Goal: Information Seeking & Learning: Find specific fact

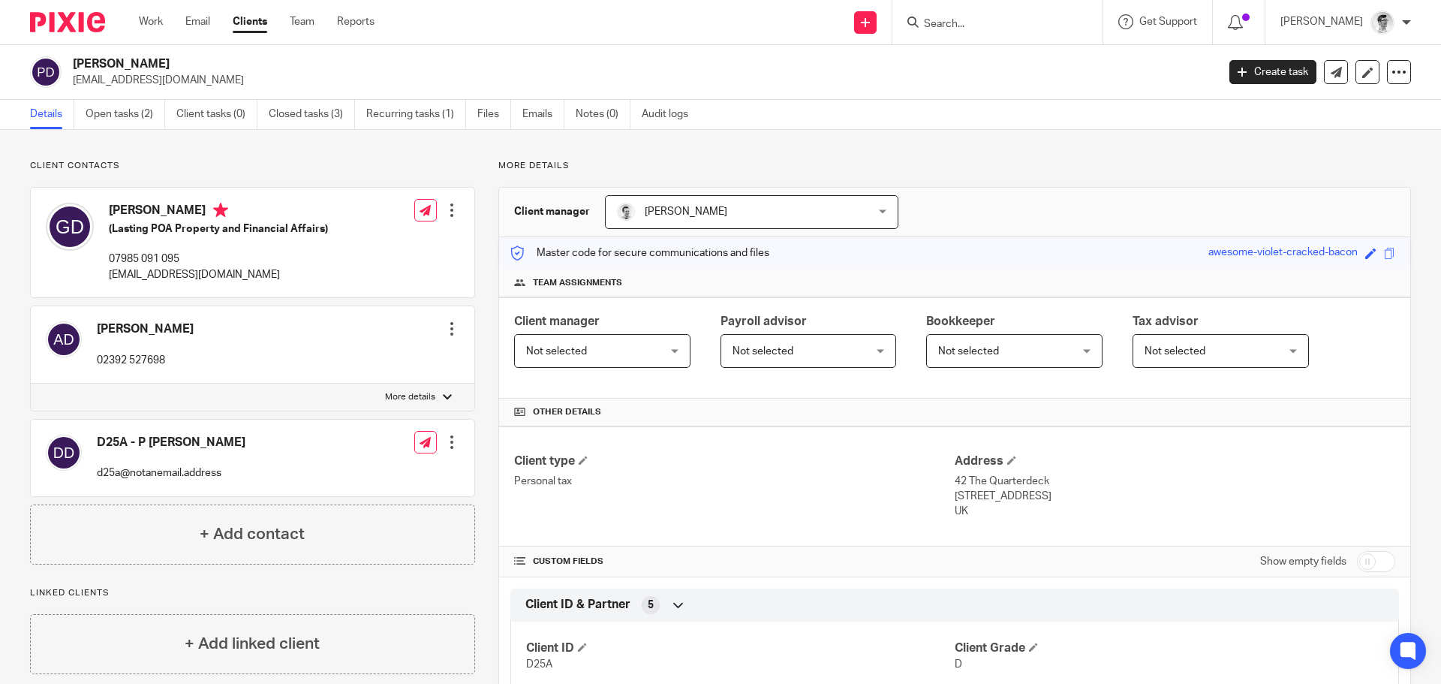
click at [1058, 26] on input "Search" at bounding box center [990, 25] width 135 height 14
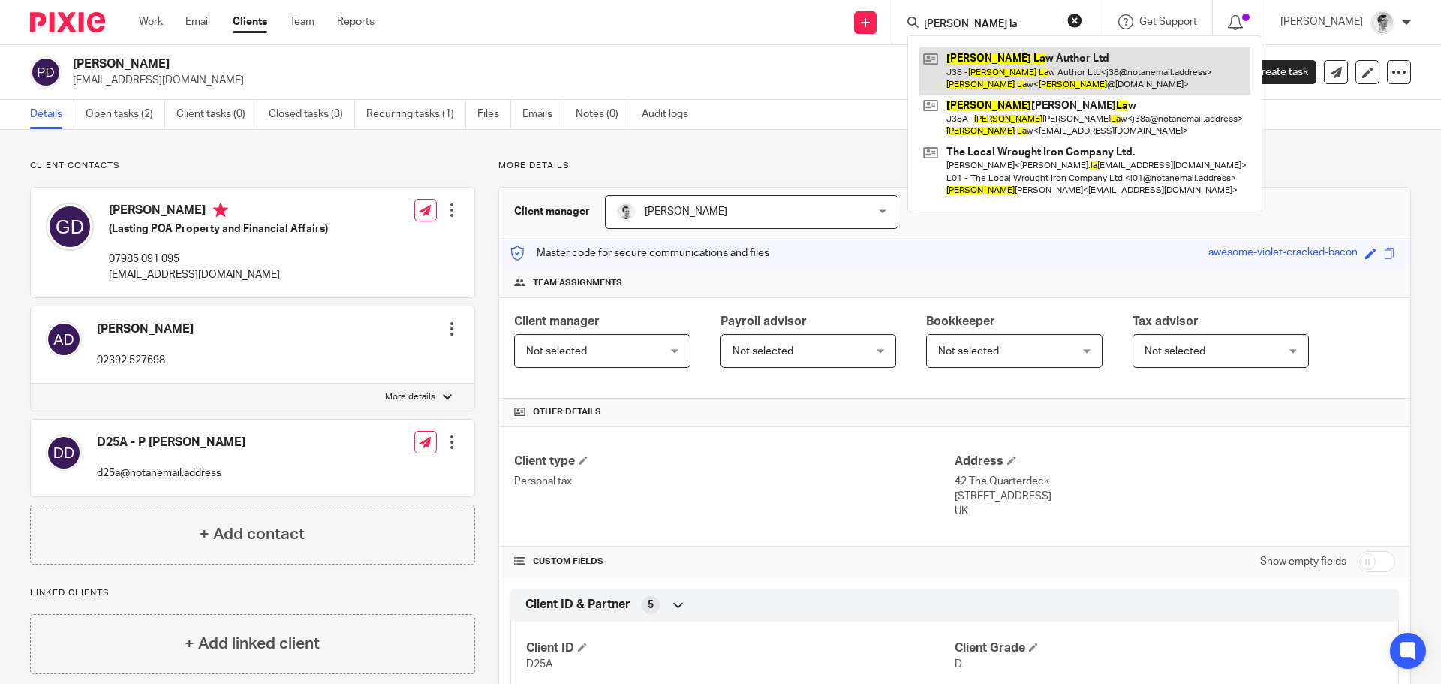
type input "james la"
click at [1038, 61] on link at bounding box center [1085, 70] width 331 height 47
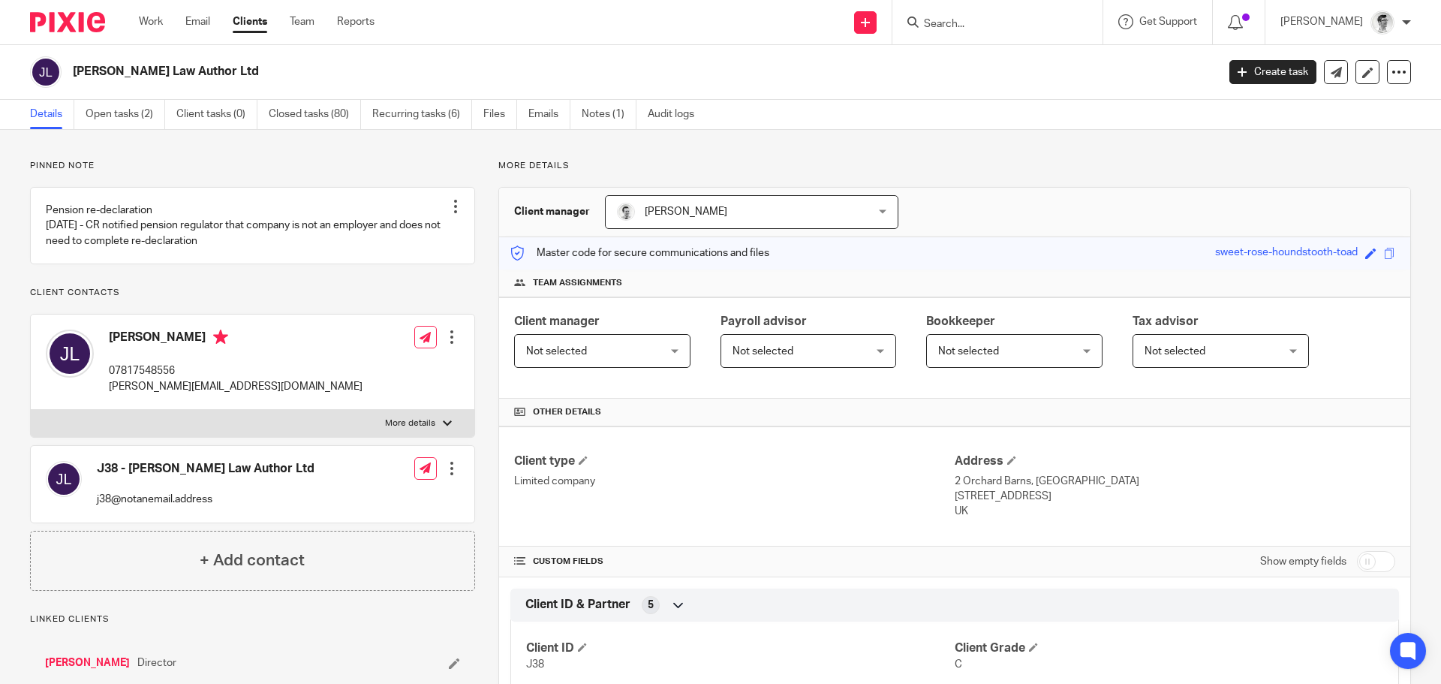
click at [990, 26] on input "Search" at bounding box center [990, 25] width 135 height 14
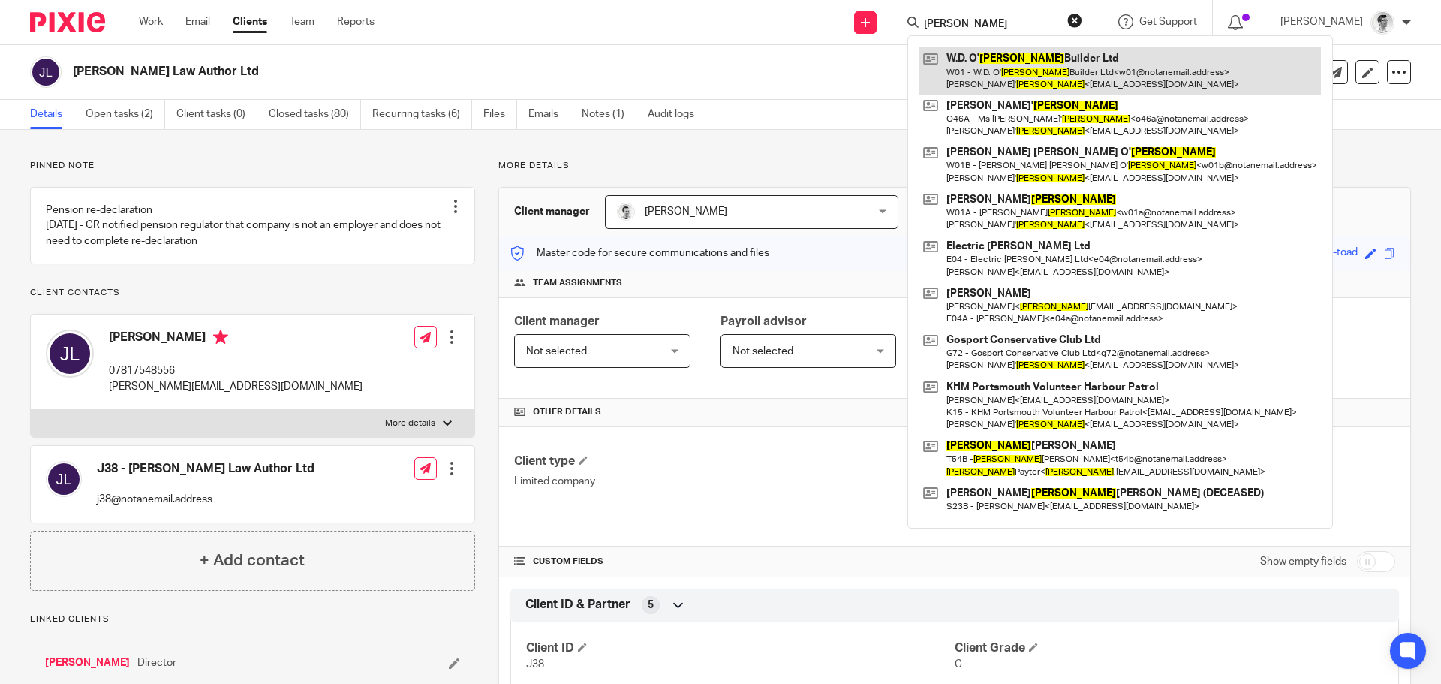
type input "neill"
click at [1011, 53] on link at bounding box center [1121, 70] width 402 height 47
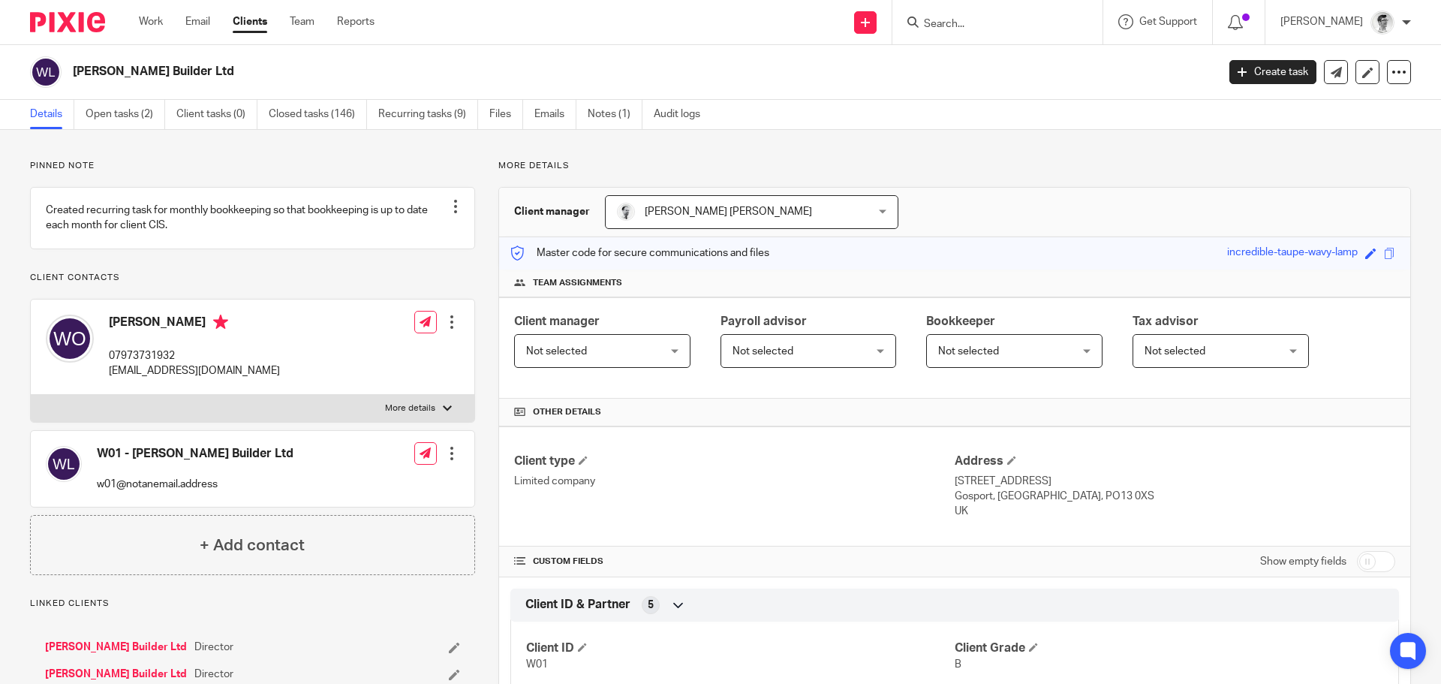
click at [1004, 27] on input "Search" at bounding box center [990, 25] width 135 height 14
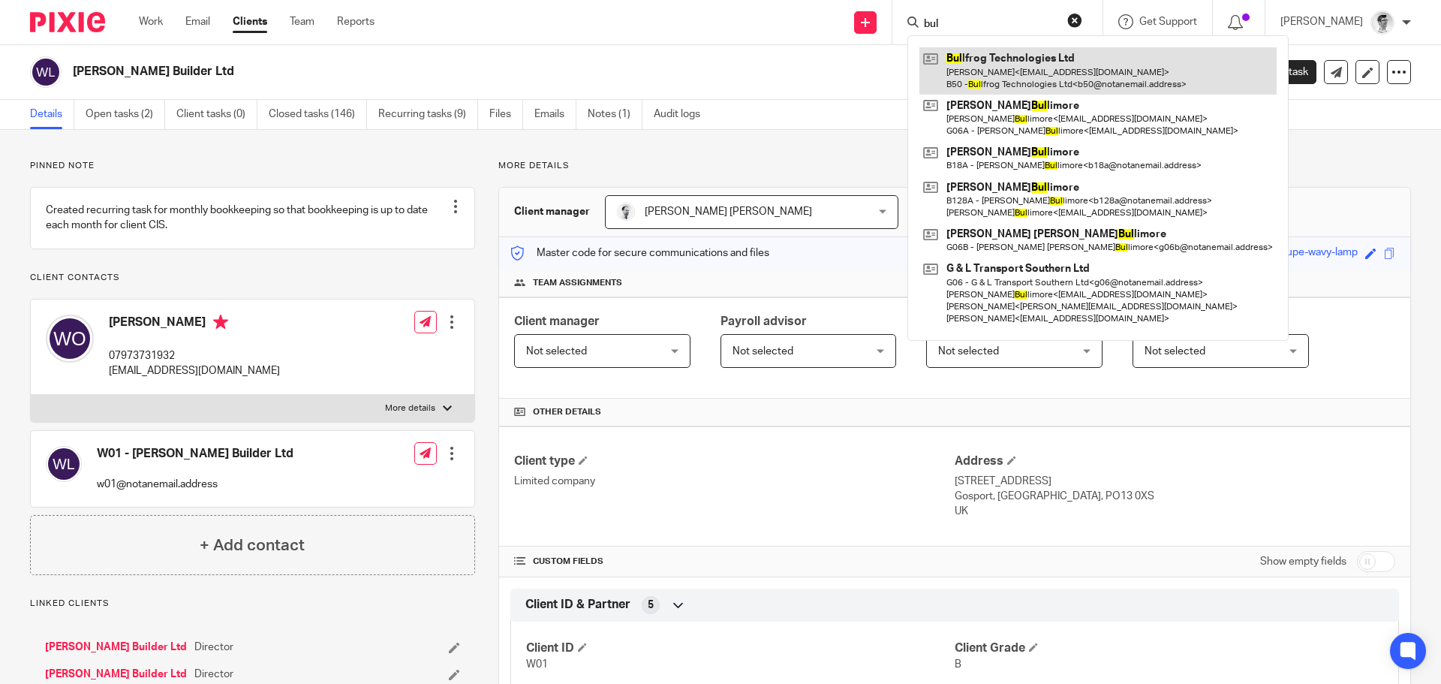
type input "bul"
click at [1026, 75] on link at bounding box center [1098, 70] width 357 height 47
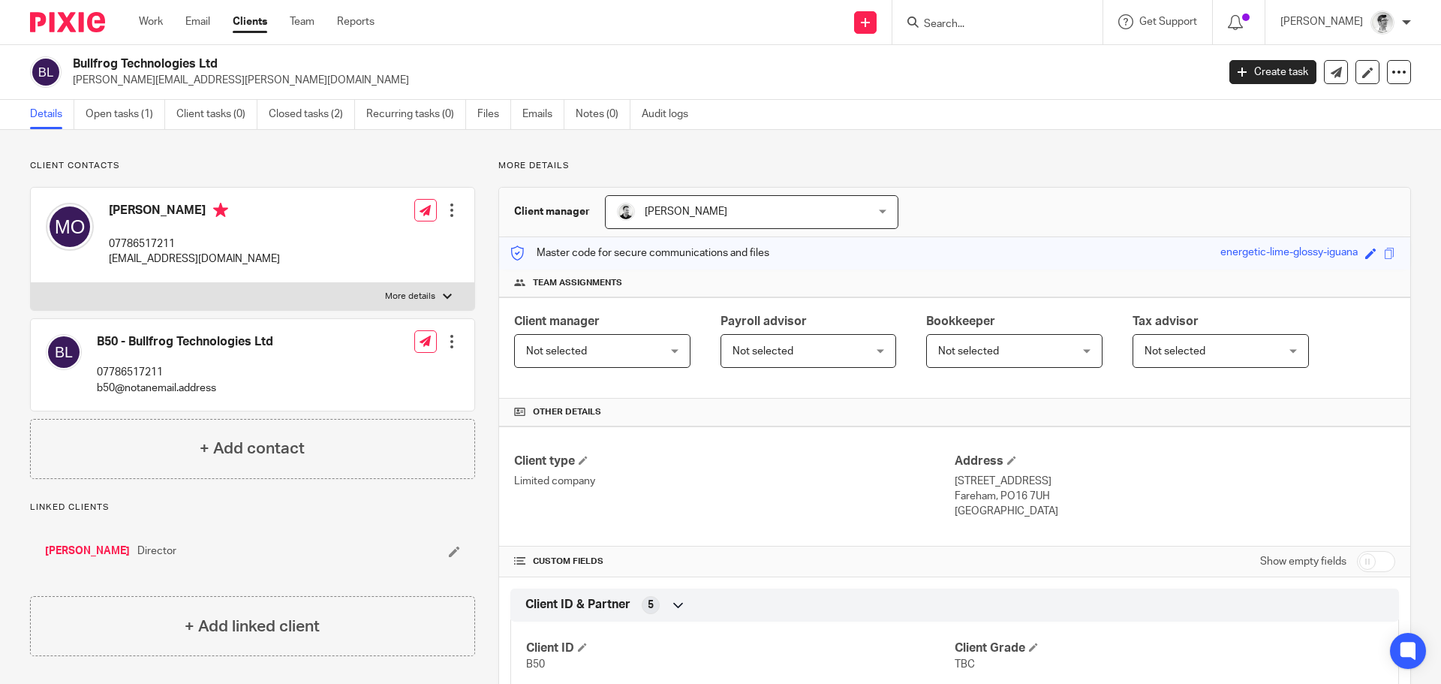
click at [1058, 23] on input "Search" at bounding box center [990, 25] width 135 height 14
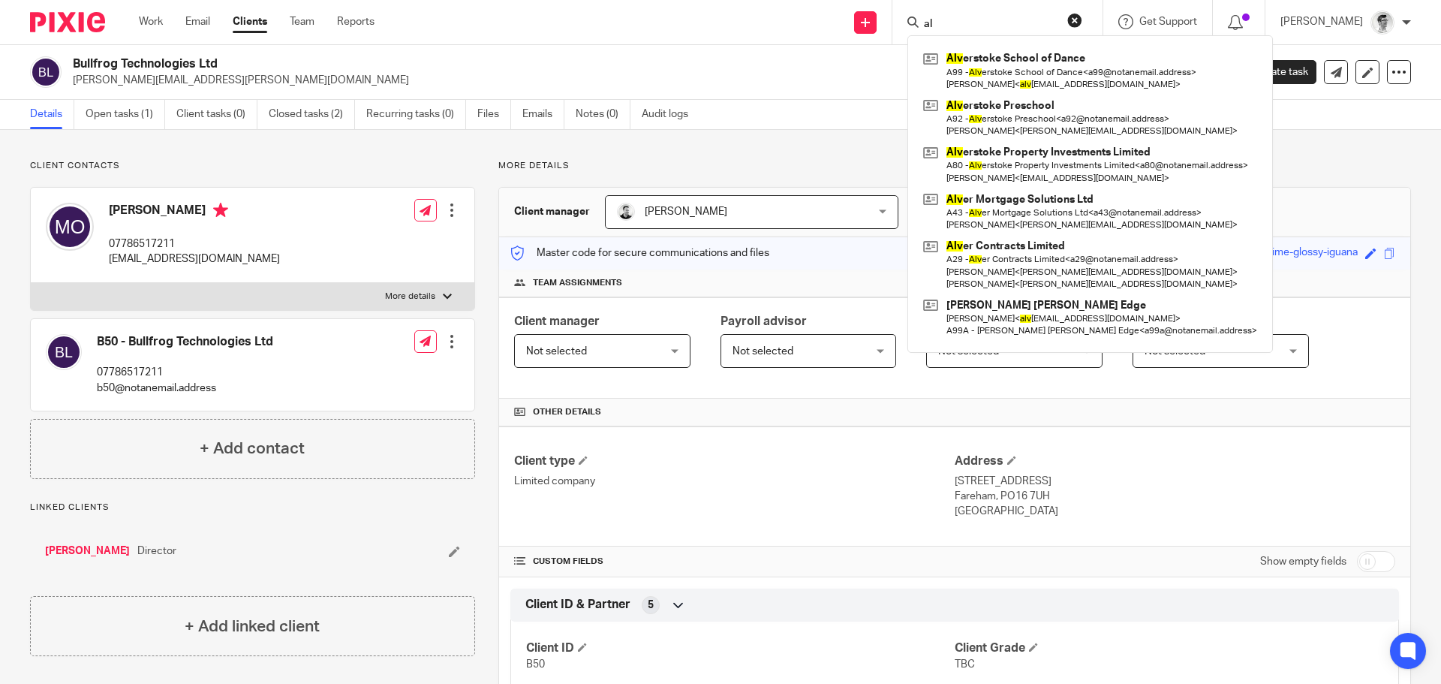
type input "a"
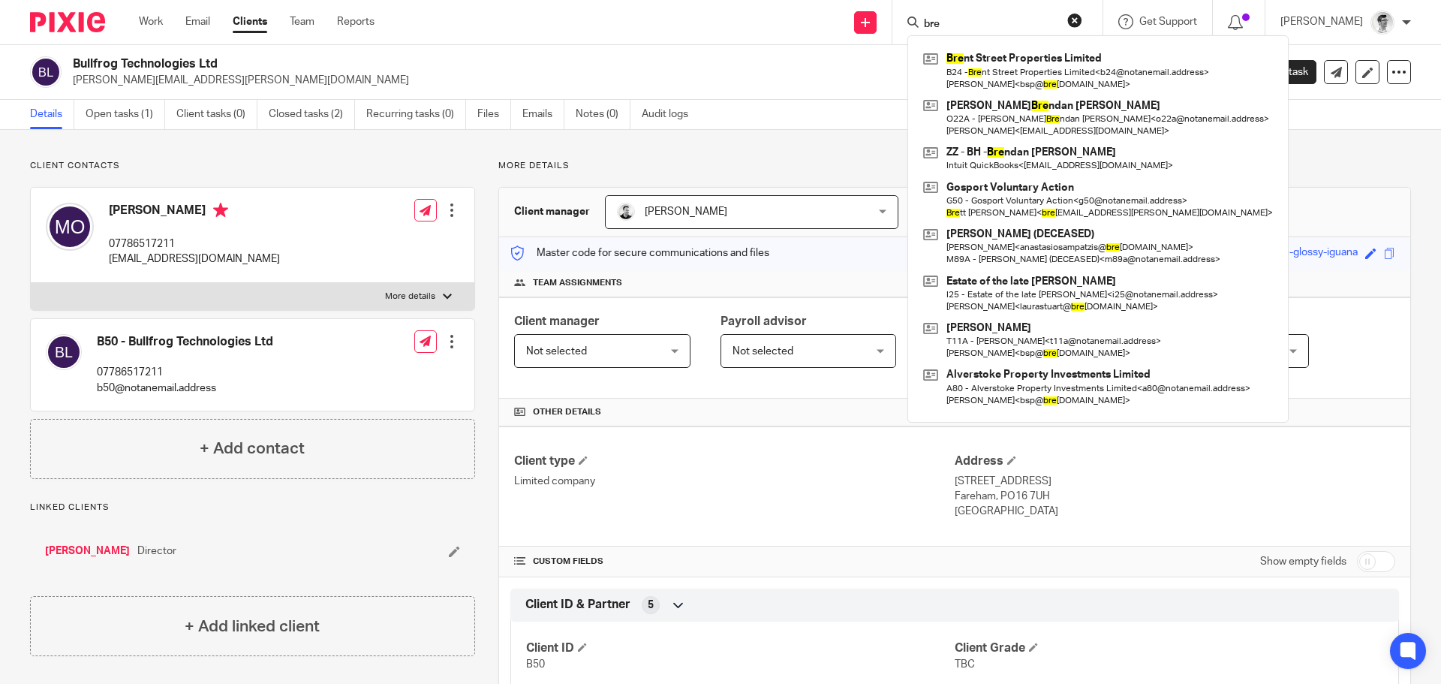
type input "bre"
click at [805, 52] on div "Bullfrog Technologies Ltd [PERSON_NAME][EMAIL_ADDRESS][PERSON_NAME][DOMAIN_NAME…" at bounding box center [720, 72] width 1441 height 55
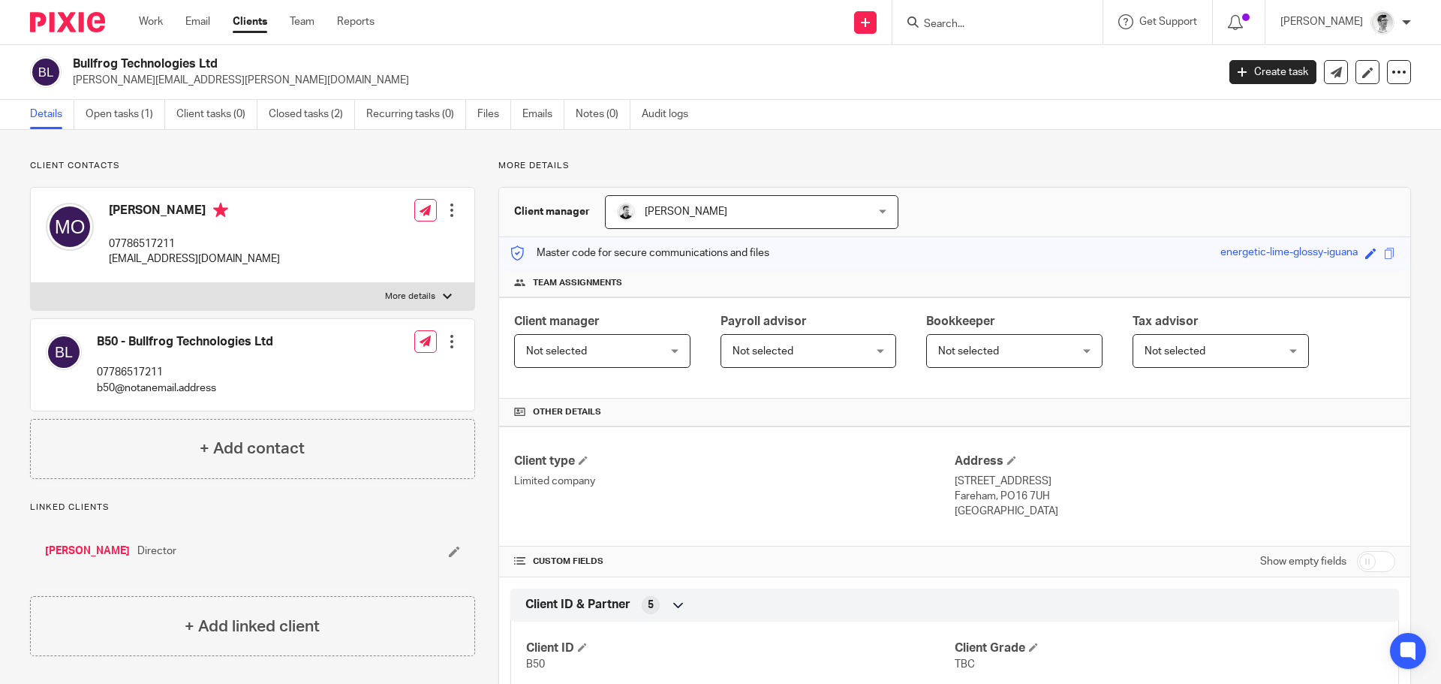
click at [990, 26] on input "Search" at bounding box center [990, 25] width 135 height 14
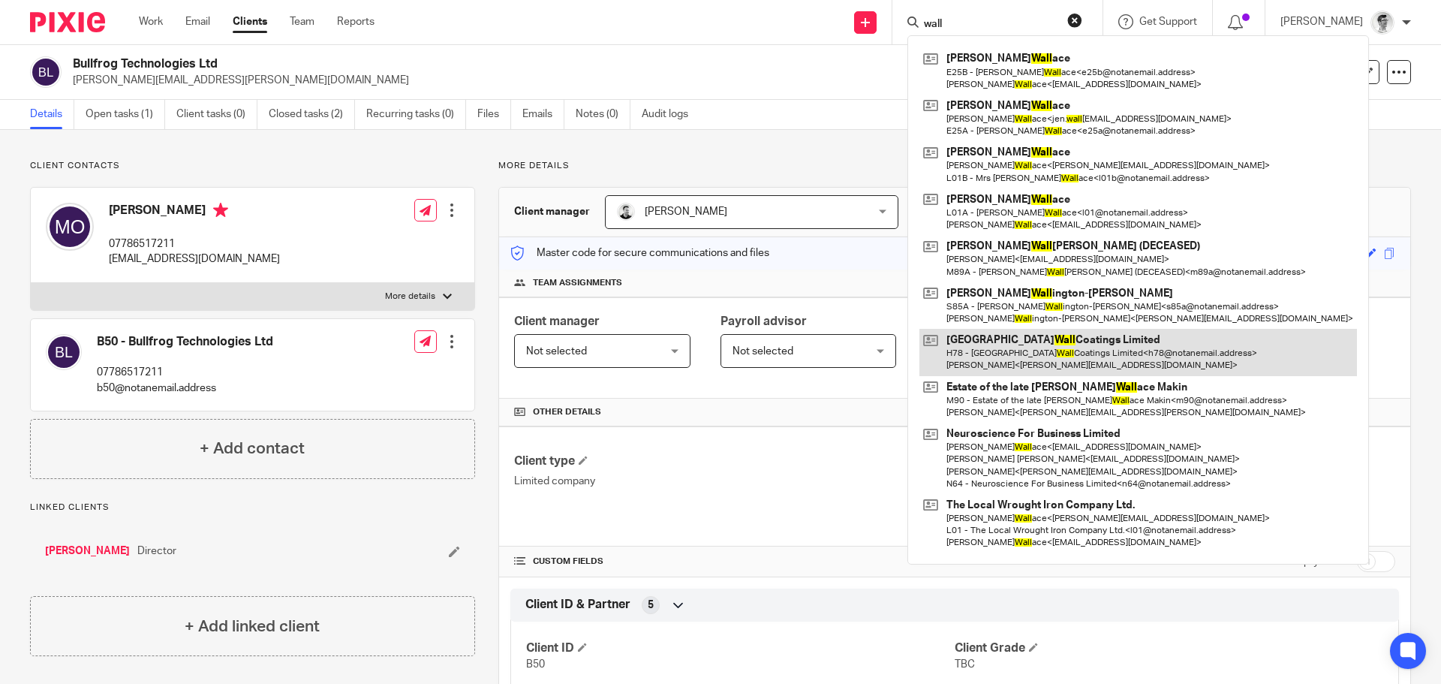
type input "wall"
click at [1086, 353] on link at bounding box center [1139, 352] width 438 height 47
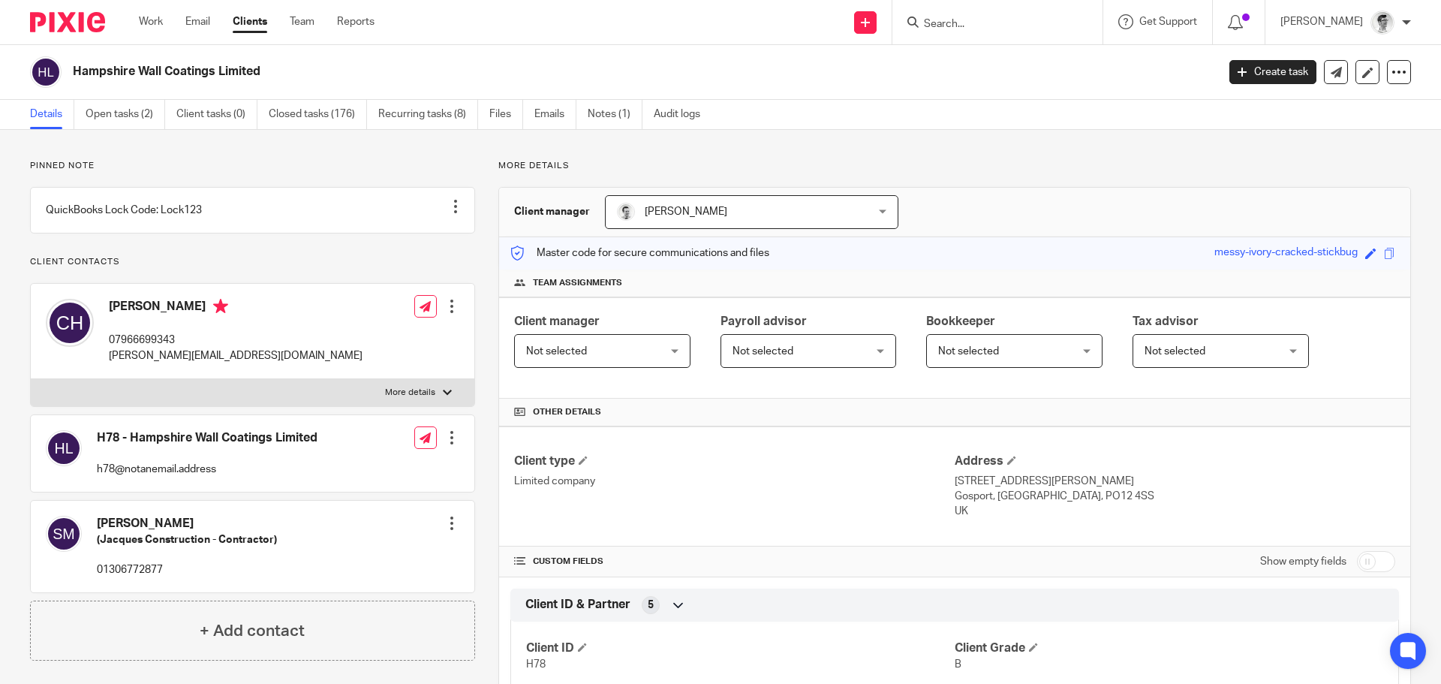
drag, startPoint x: 0, startPoint y: 0, endPoint x: 1038, endPoint y: 23, distance: 1038.6
click at [1038, 23] on input "Search" at bounding box center [990, 25] width 135 height 14
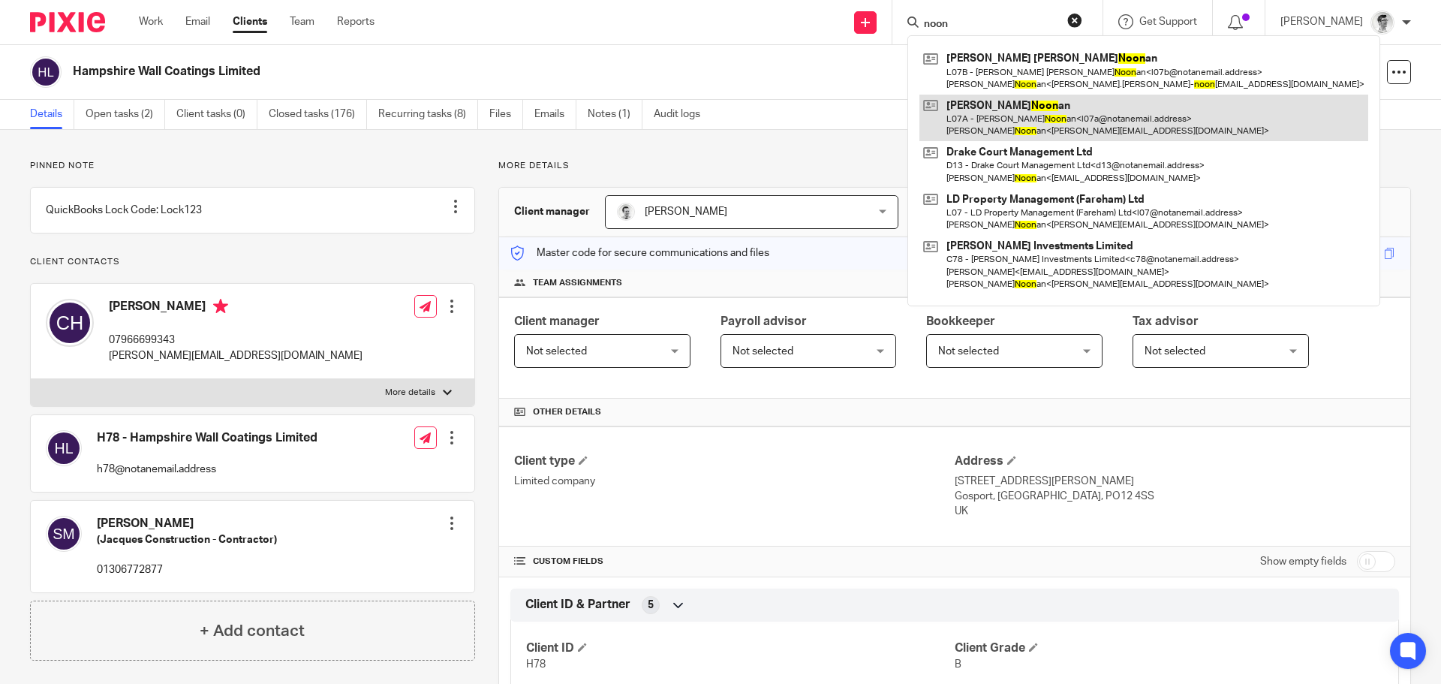
type input "noon"
click at [1098, 116] on link at bounding box center [1144, 118] width 449 height 47
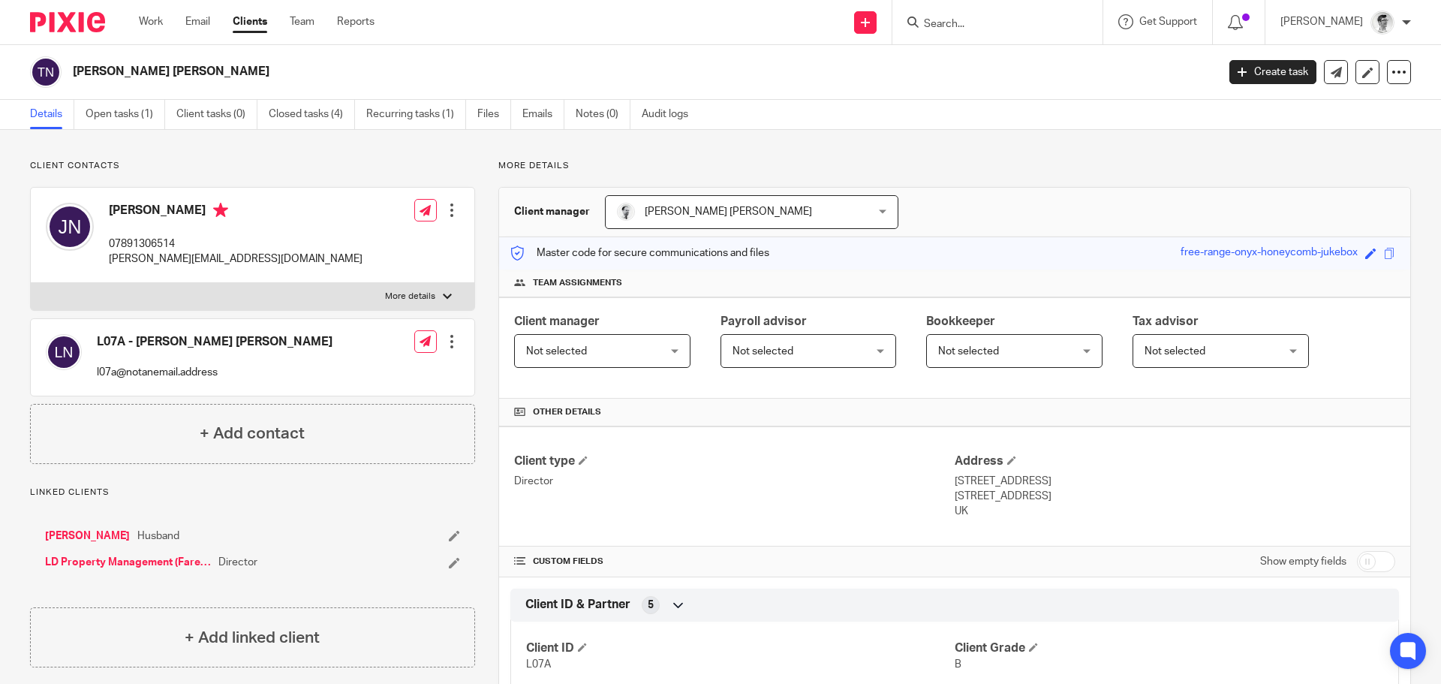
click at [1057, 25] on input "Search" at bounding box center [990, 25] width 135 height 14
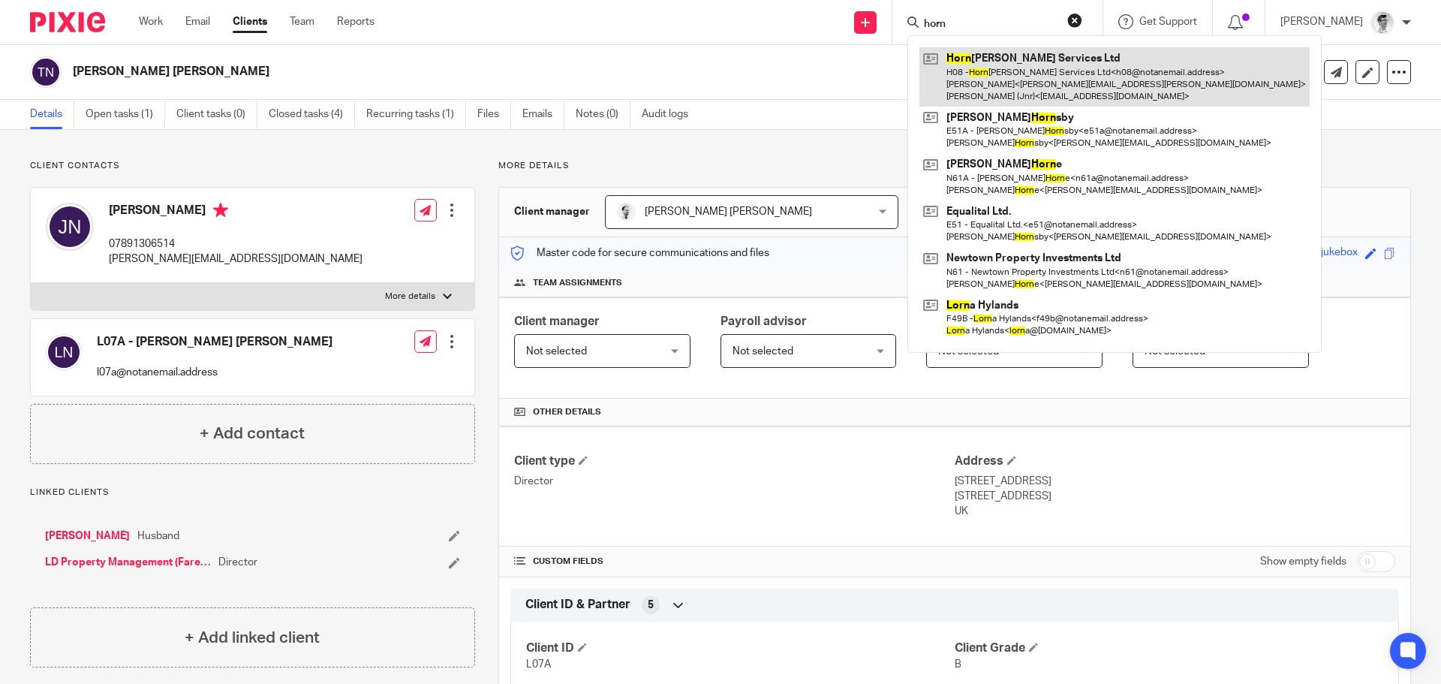
type input "horn"
click at [999, 89] on link at bounding box center [1115, 76] width 390 height 59
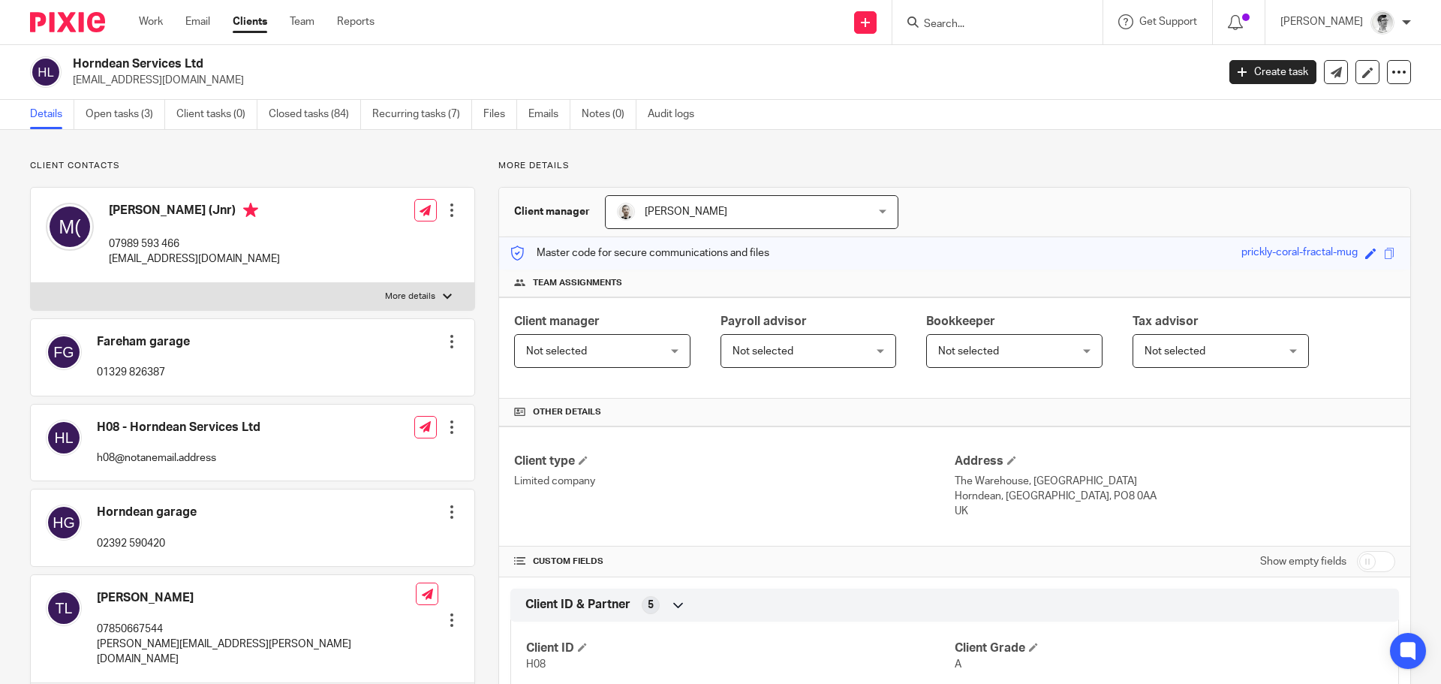
click at [990, 29] on input "Search" at bounding box center [990, 25] width 135 height 14
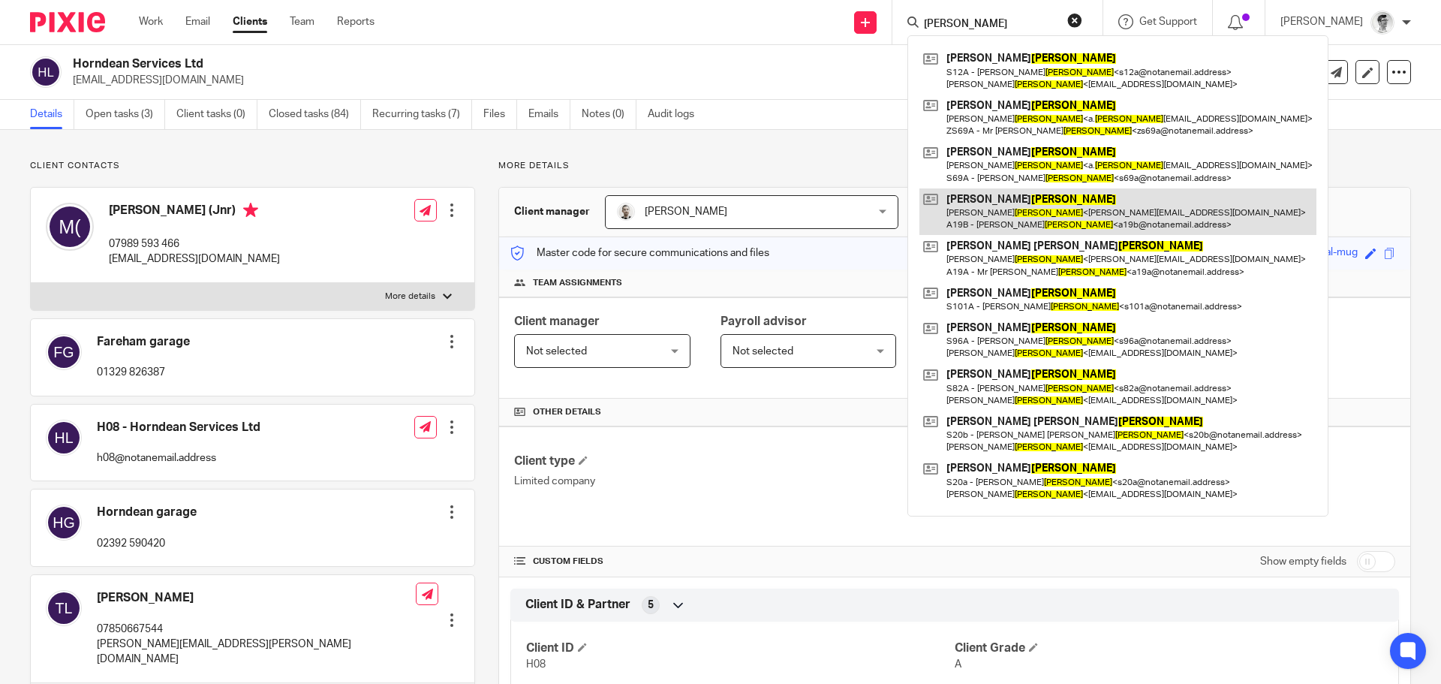
type input "smith"
click at [1008, 221] on link at bounding box center [1118, 211] width 397 height 47
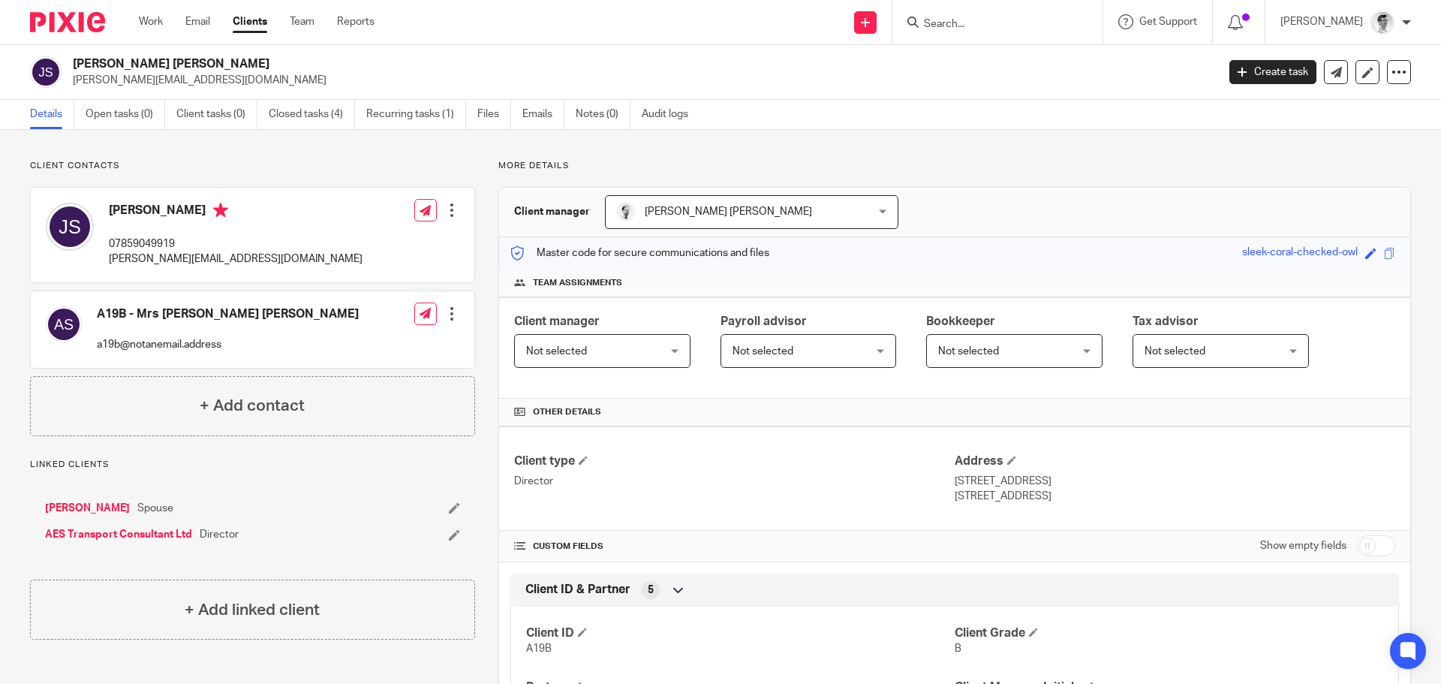
click at [1043, 27] on input "Search" at bounding box center [990, 25] width 135 height 14
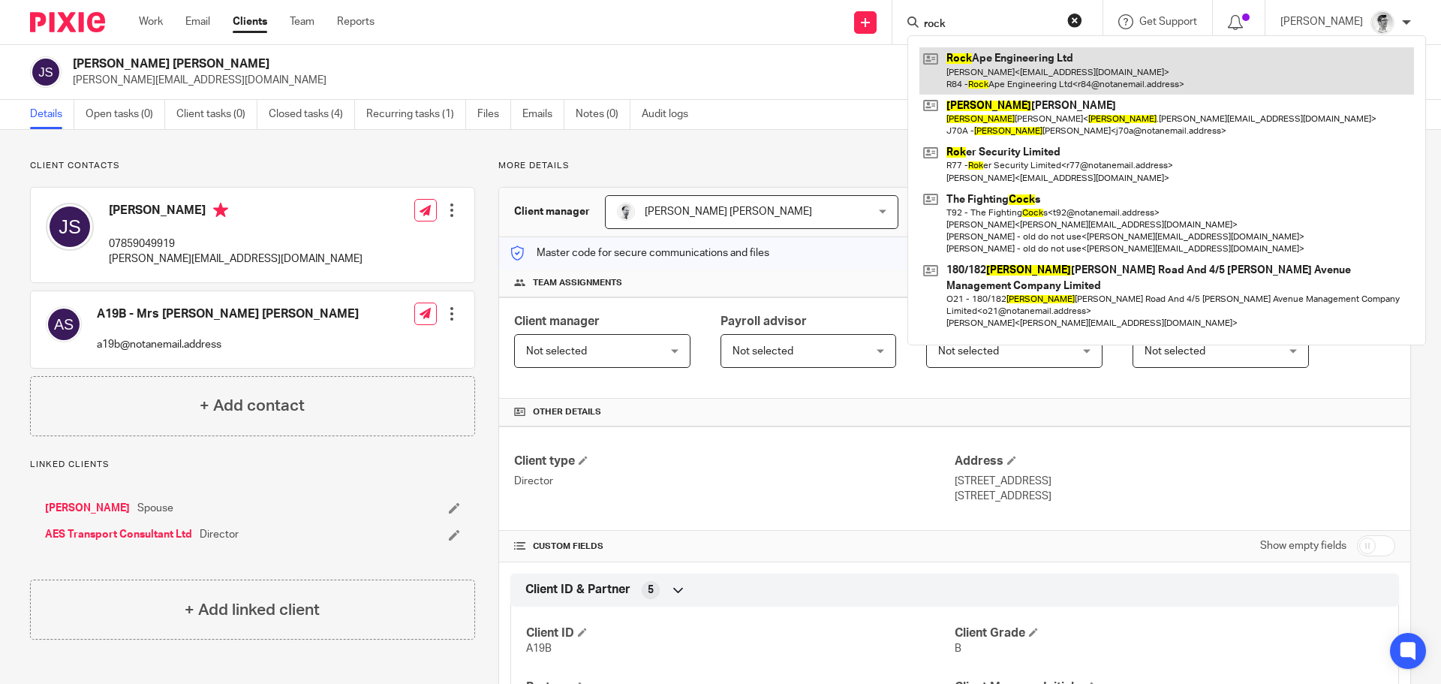
type input "rock"
click at [1042, 59] on link at bounding box center [1167, 70] width 495 height 47
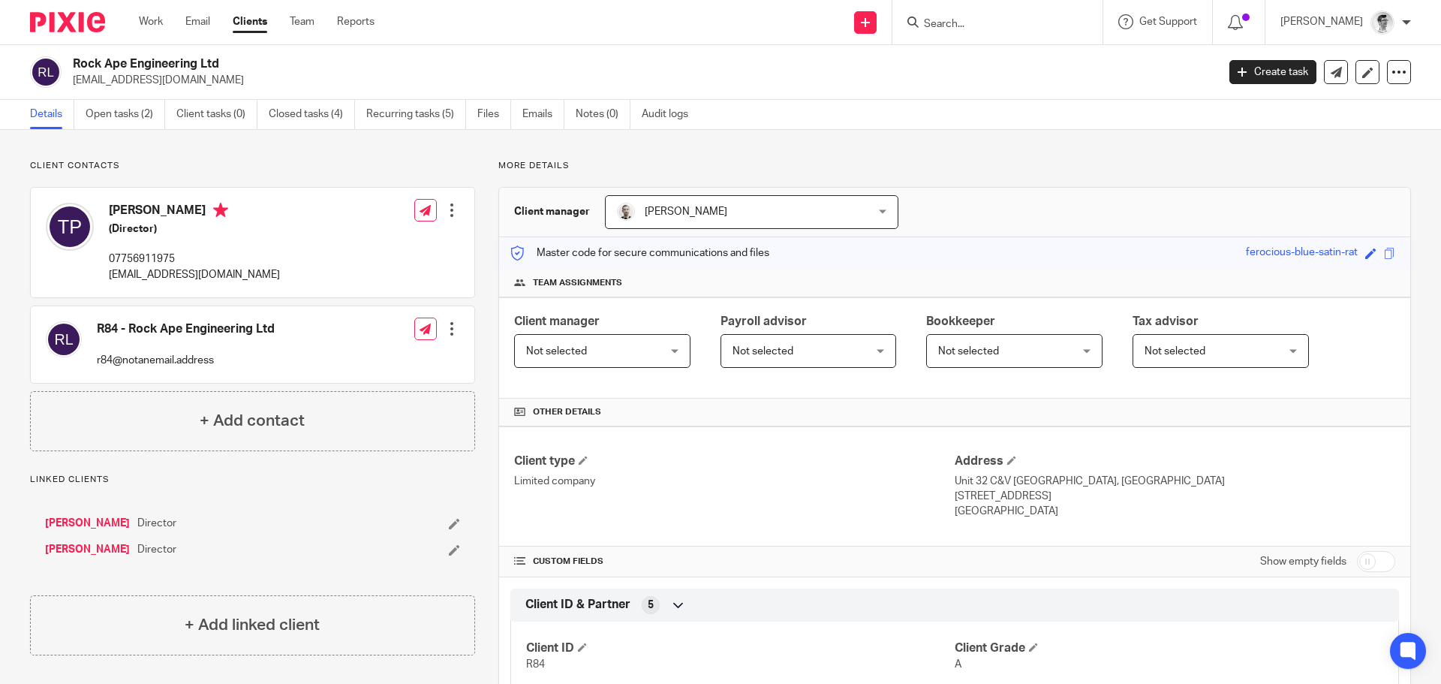
click at [1005, 16] on form at bounding box center [1003, 22] width 160 height 19
click at [1001, 29] on input "Search" at bounding box center [990, 25] width 135 height 14
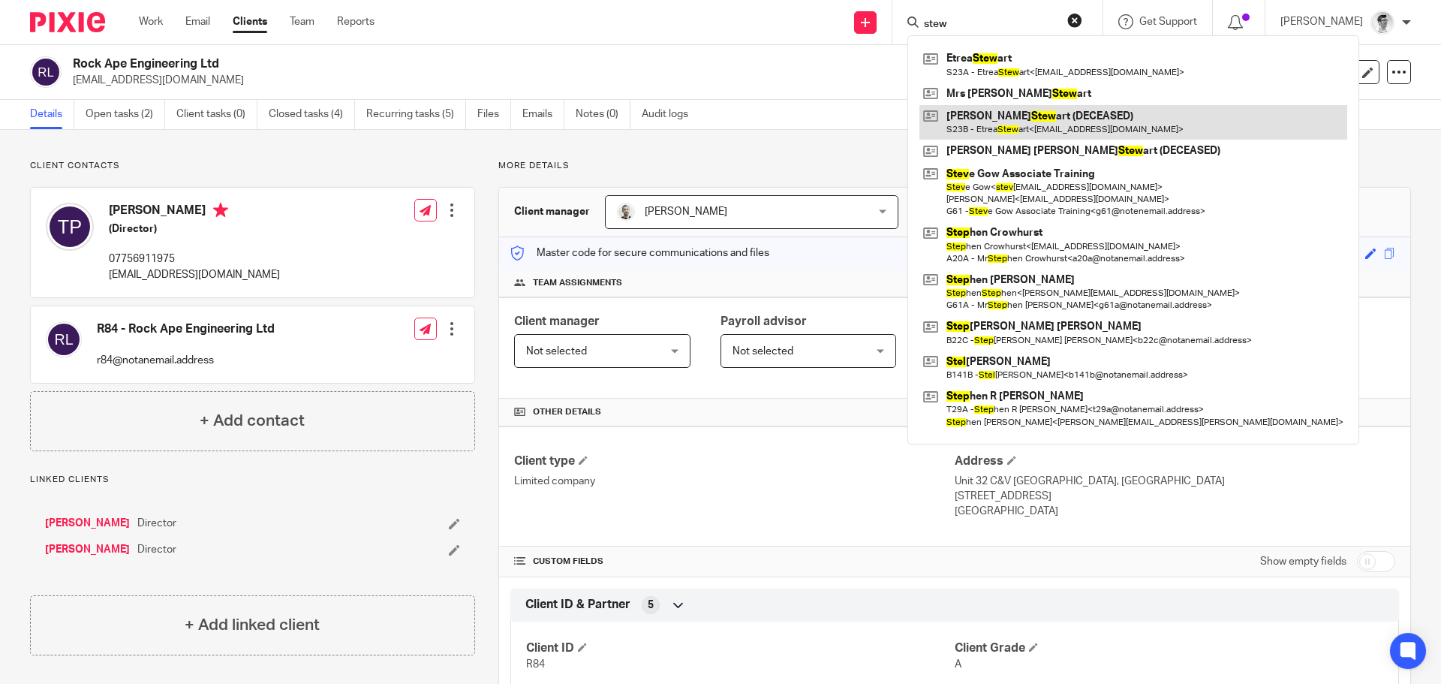
type input "stew"
click at [1069, 115] on link at bounding box center [1134, 122] width 428 height 35
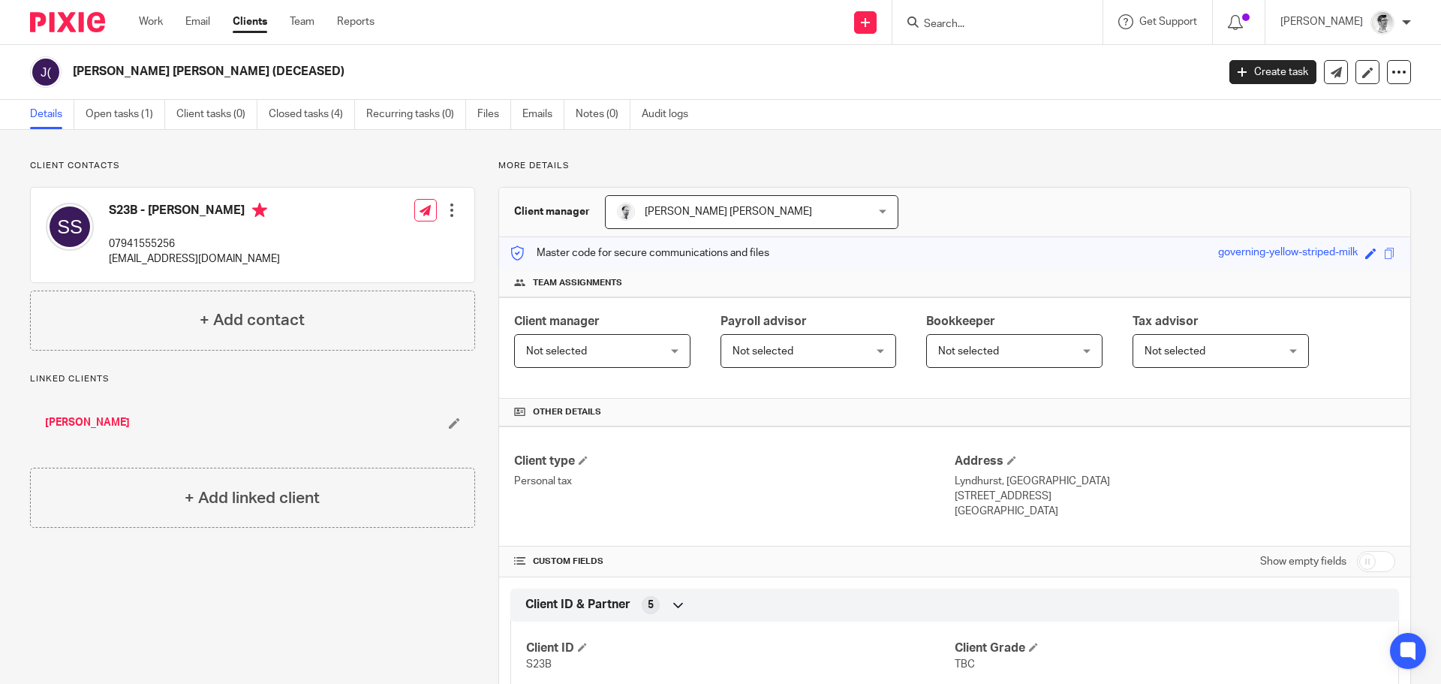
click at [971, 21] on input "Search" at bounding box center [990, 25] width 135 height 14
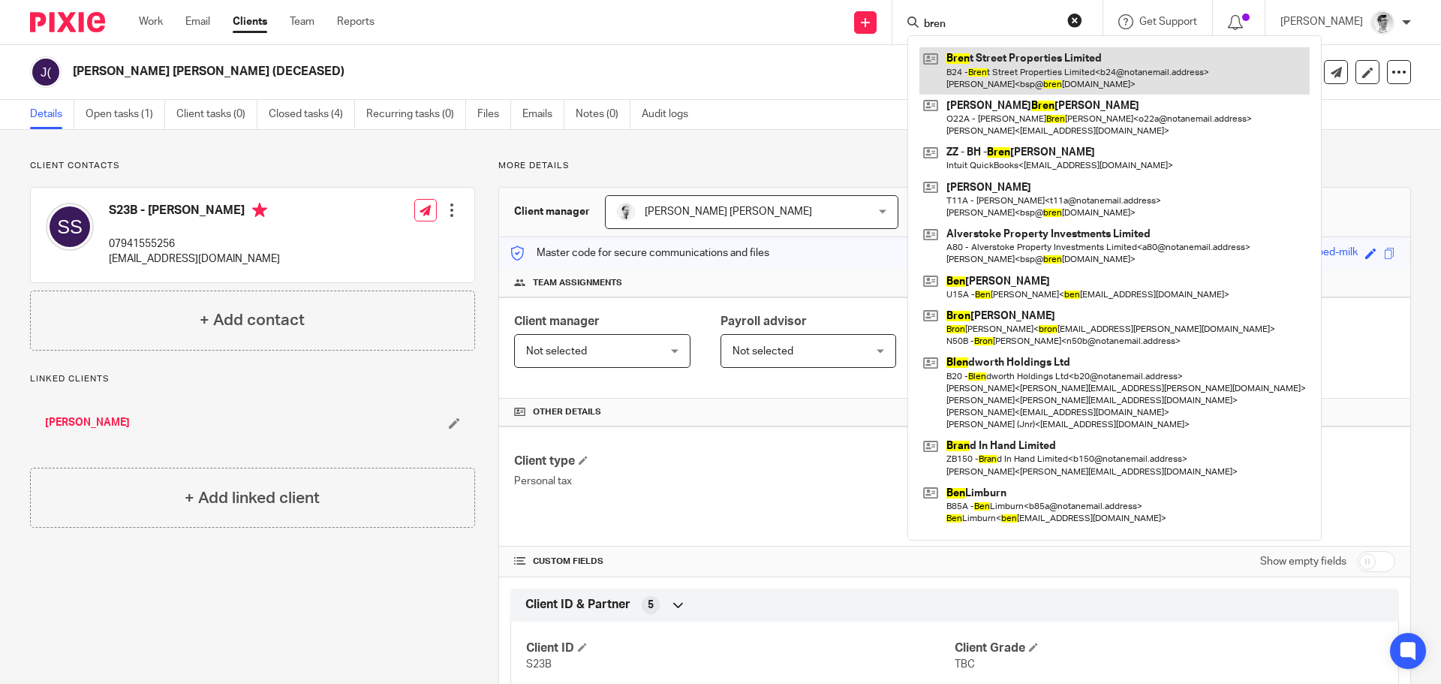
type input "bren"
click at [1002, 56] on link at bounding box center [1115, 70] width 390 height 47
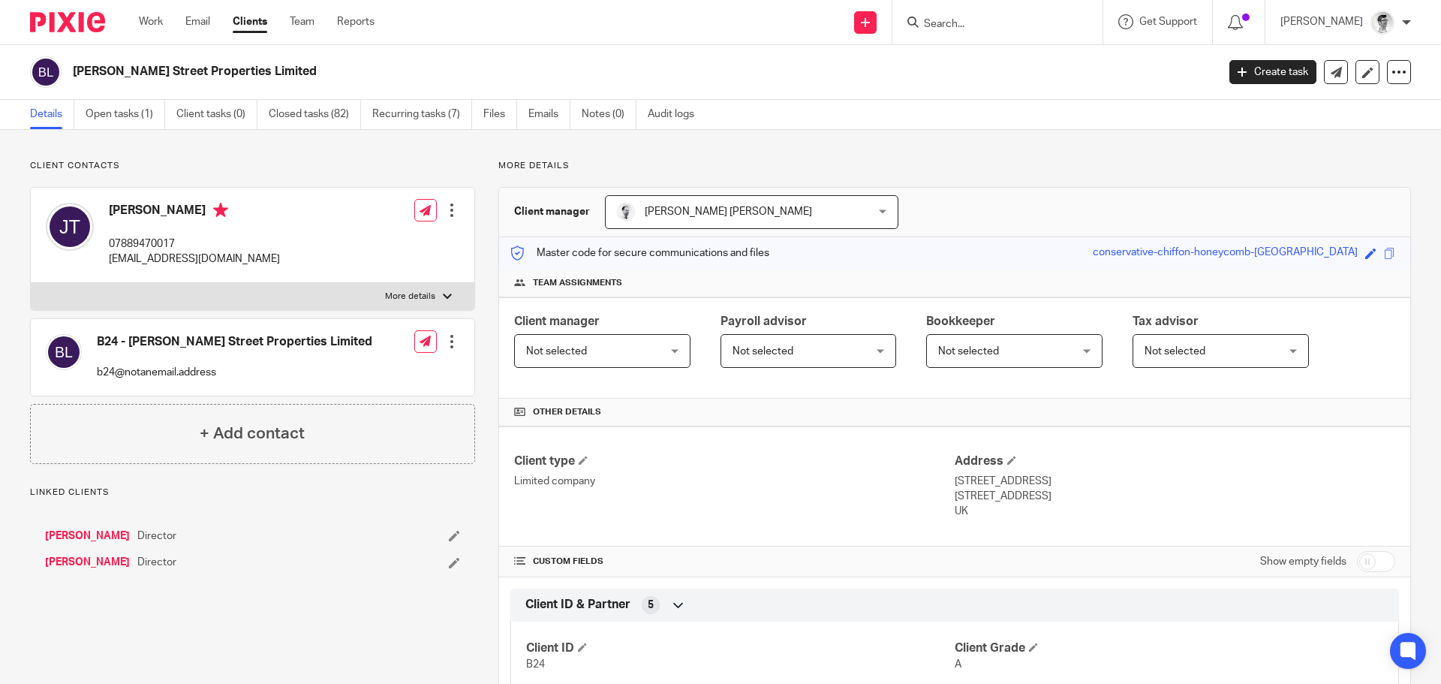
drag, startPoint x: 255, startPoint y: 75, endPoint x: 76, endPoint y: 83, distance: 178.9
click at [76, 83] on div "[PERSON_NAME] Street Properties Limited" at bounding box center [618, 72] width 1177 height 32
copy h2 "[PERSON_NAME] Street Properties Limited"
click at [993, 25] on input "Search" at bounding box center [990, 25] width 135 height 14
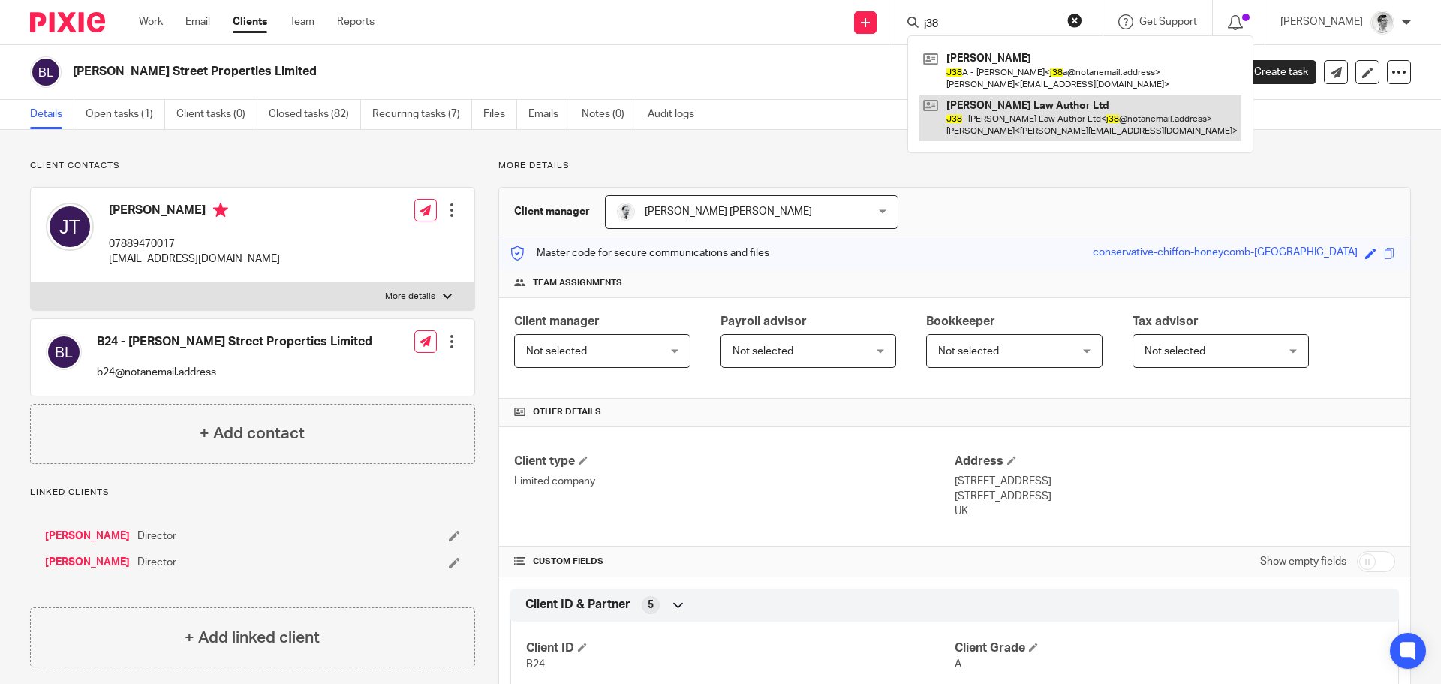
type input "j38"
click at [1005, 116] on link at bounding box center [1081, 118] width 322 height 47
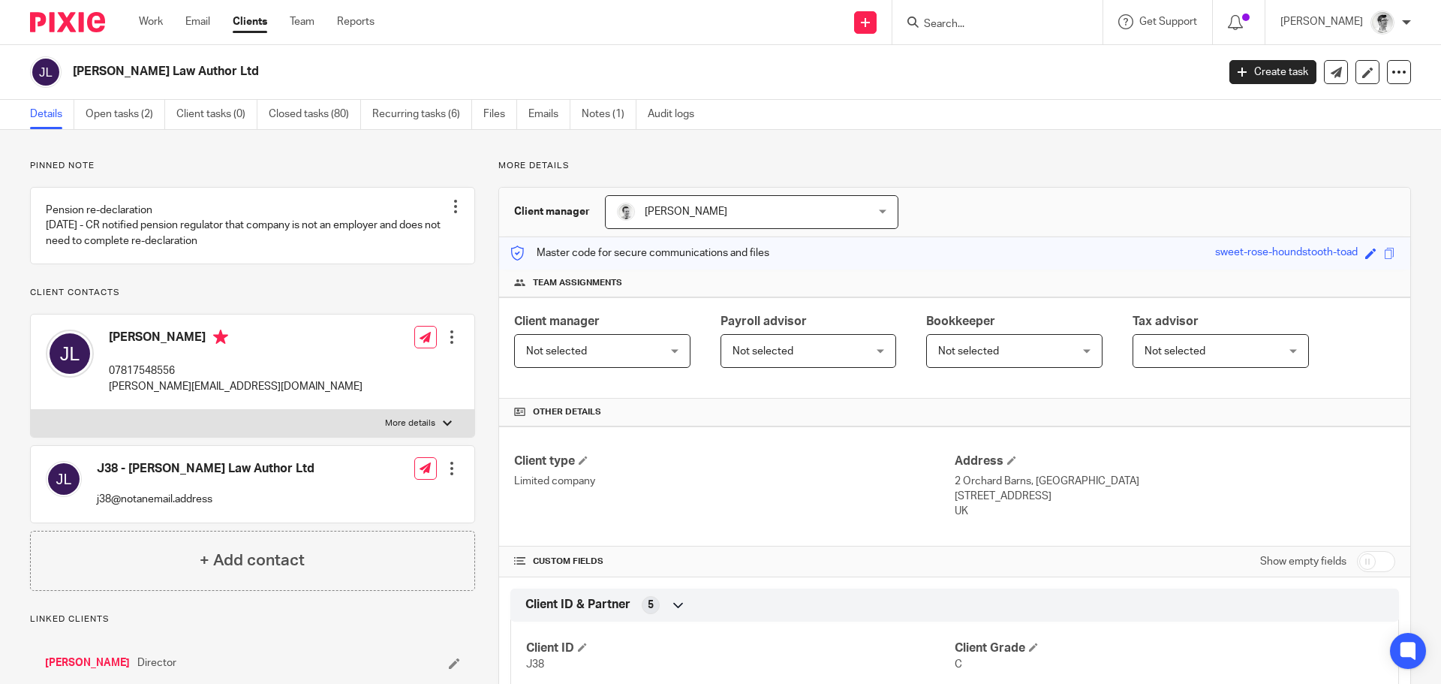
drag, startPoint x: 152, startPoint y: 74, endPoint x: 75, endPoint y: 76, distance: 77.3
click at [75, 76] on h2 "James Law Author Ltd" at bounding box center [527, 72] width 908 height 16
copy h2 "James Law Author Ltd"
click at [968, 14] on form at bounding box center [1003, 22] width 160 height 19
click at [974, 19] on input "Search" at bounding box center [990, 25] width 135 height 14
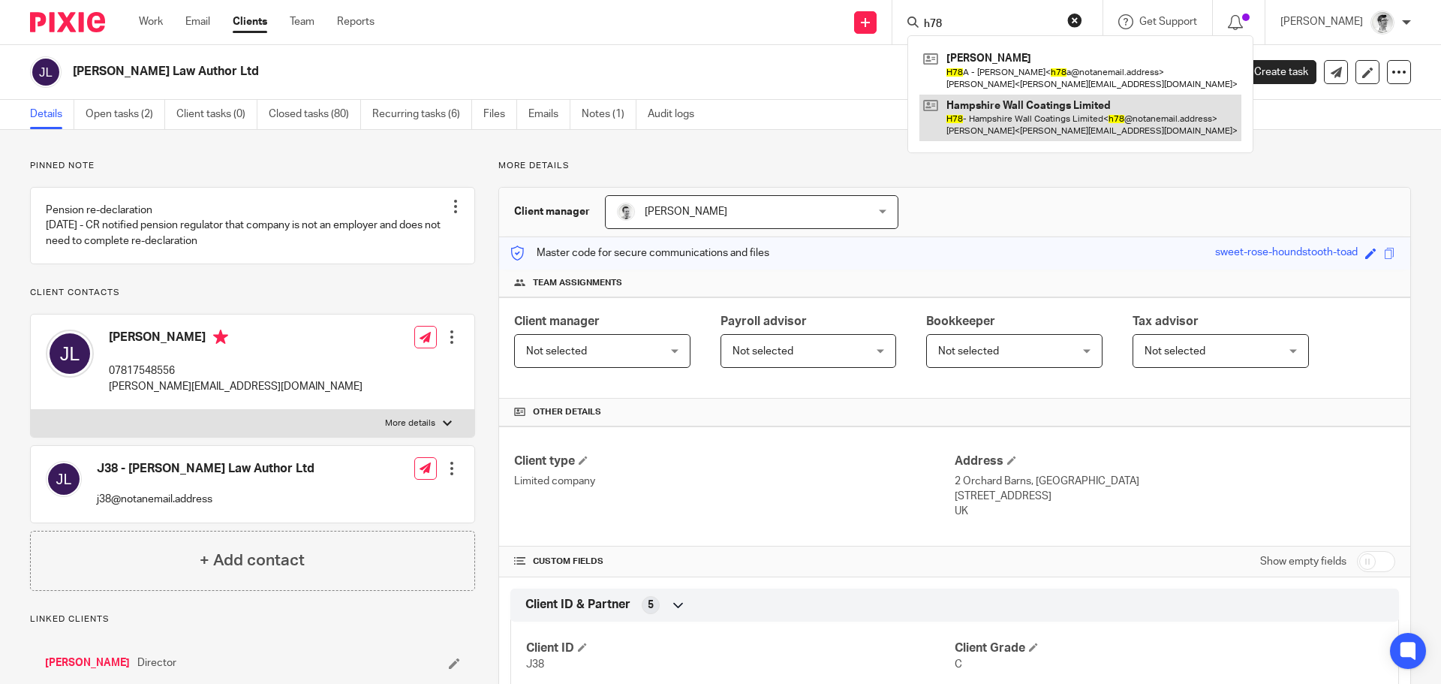
type input "h78"
click at [993, 134] on link at bounding box center [1081, 118] width 322 height 47
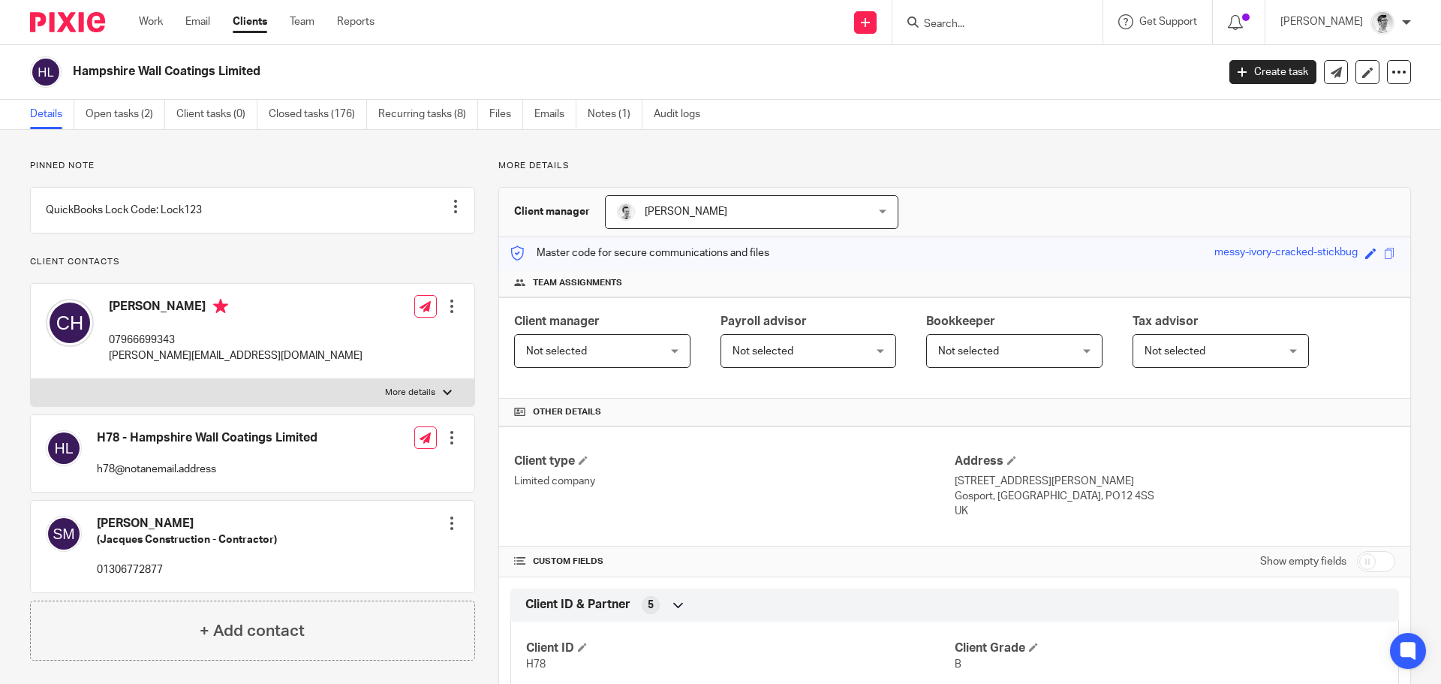
drag, startPoint x: 270, startPoint y: 74, endPoint x: 76, endPoint y: 71, distance: 193.7
click at [76, 71] on h2 "Hampshire Wall Coatings Limited" at bounding box center [527, 72] width 908 height 16
copy h2 "Hampshire Wall Coatings Limited"
click at [1058, 25] on input "Search" at bounding box center [990, 25] width 135 height 14
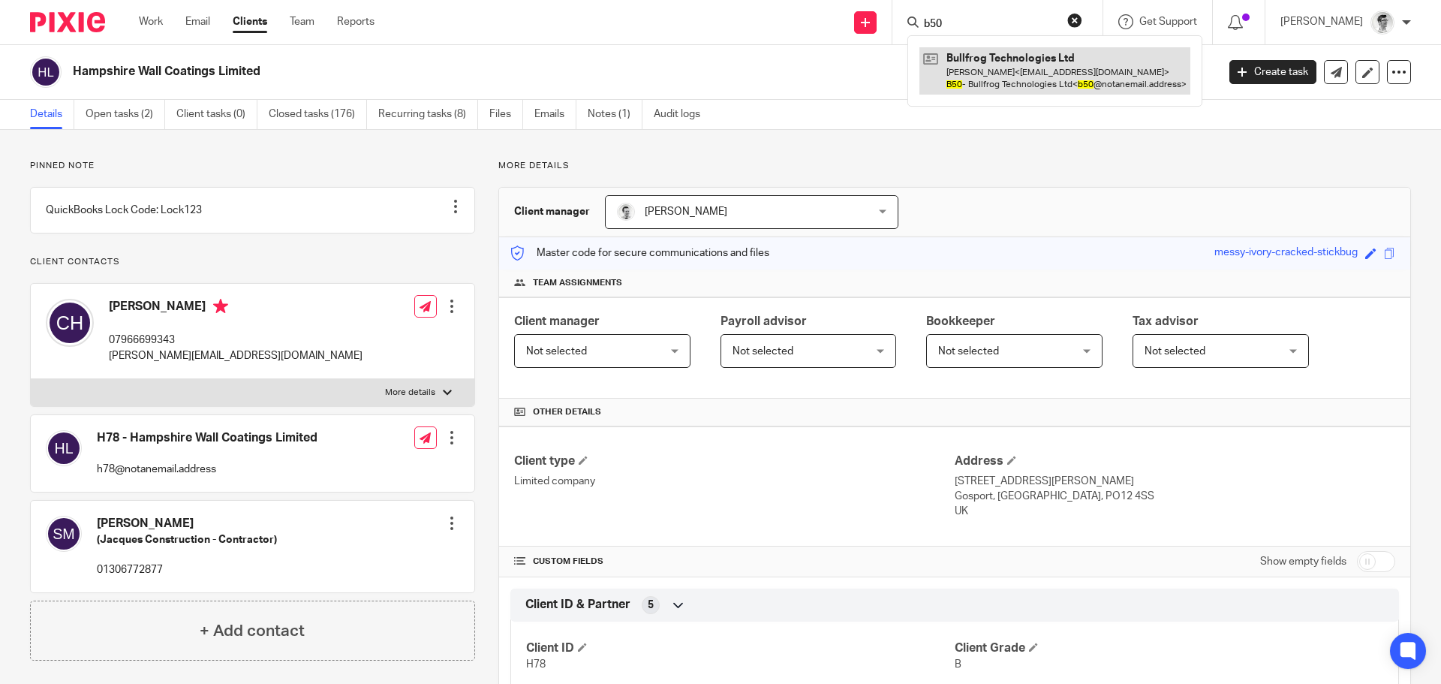
type input "b50"
click at [1045, 71] on link at bounding box center [1055, 70] width 271 height 47
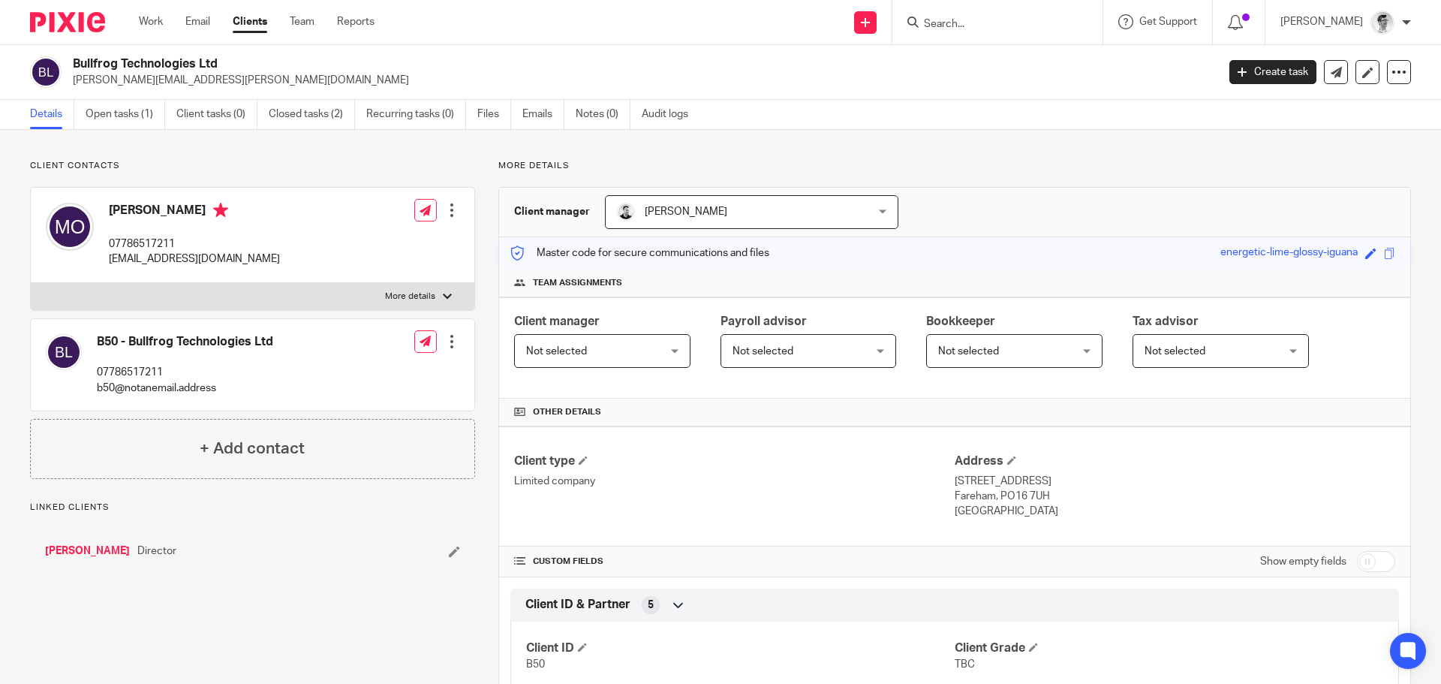
drag, startPoint x: 232, startPoint y: 62, endPoint x: 64, endPoint y: 74, distance: 168.7
click at [64, 74] on div "Bullfrog Technologies Ltd [PERSON_NAME][EMAIL_ADDRESS][PERSON_NAME][DOMAIN_NAME]" at bounding box center [618, 72] width 1177 height 32
copy div "Bullfrog Technologies Ltd"
click at [256, 73] on p "mike.oliver@easol.io" at bounding box center [640, 80] width 1134 height 15
drag, startPoint x: 227, startPoint y: 74, endPoint x: 92, endPoint y: 67, distance: 135.3
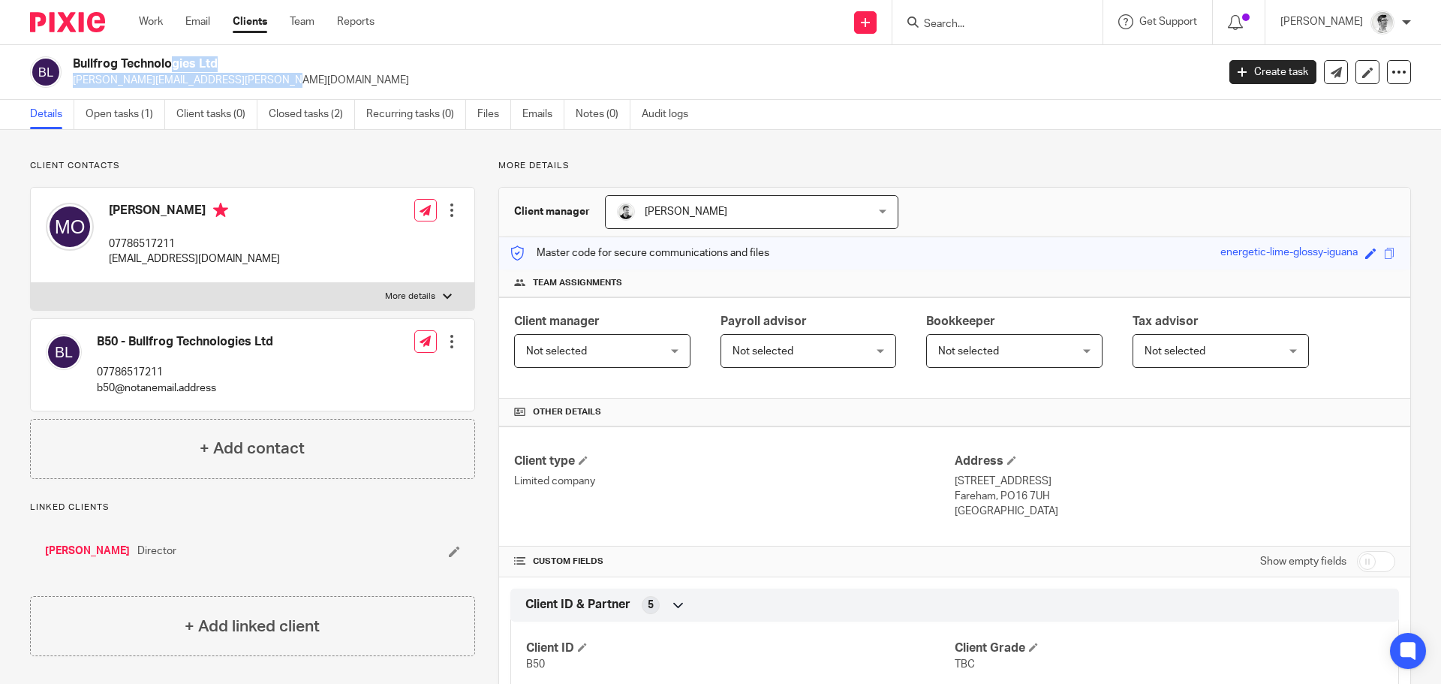
click at [88, 66] on div "Bullfrog Technologies Ltd mike.oliver@easol.io" at bounding box center [640, 72] width 1134 height 32
click at [95, 67] on h2 "Bullfrog Technologies Ltd" at bounding box center [527, 64] width 908 height 16
click at [71, 63] on div "Bullfrog Technologies Ltd mike.oliver@easol.io" at bounding box center [618, 72] width 1177 height 32
drag, startPoint x: 74, startPoint y: 63, endPoint x: 246, endPoint y: 57, distance: 172.0
click at [246, 57] on h2 "Bullfrog Technologies Ltd" at bounding box center [527, 64] width 908 height 16
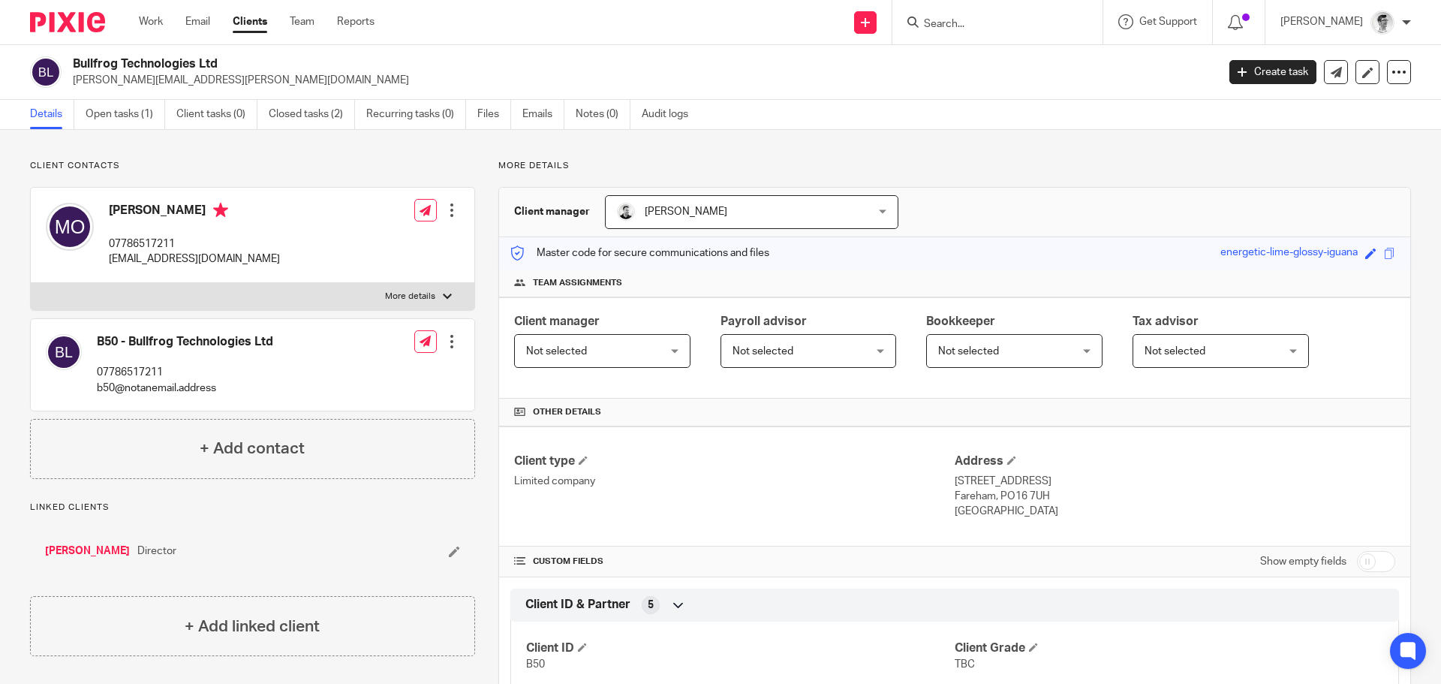
copy h2 "Bullfrog Technologies Ltd"
click at [1058, 26] on input "Search" at bounding box center [990, 25] width 135 height 14
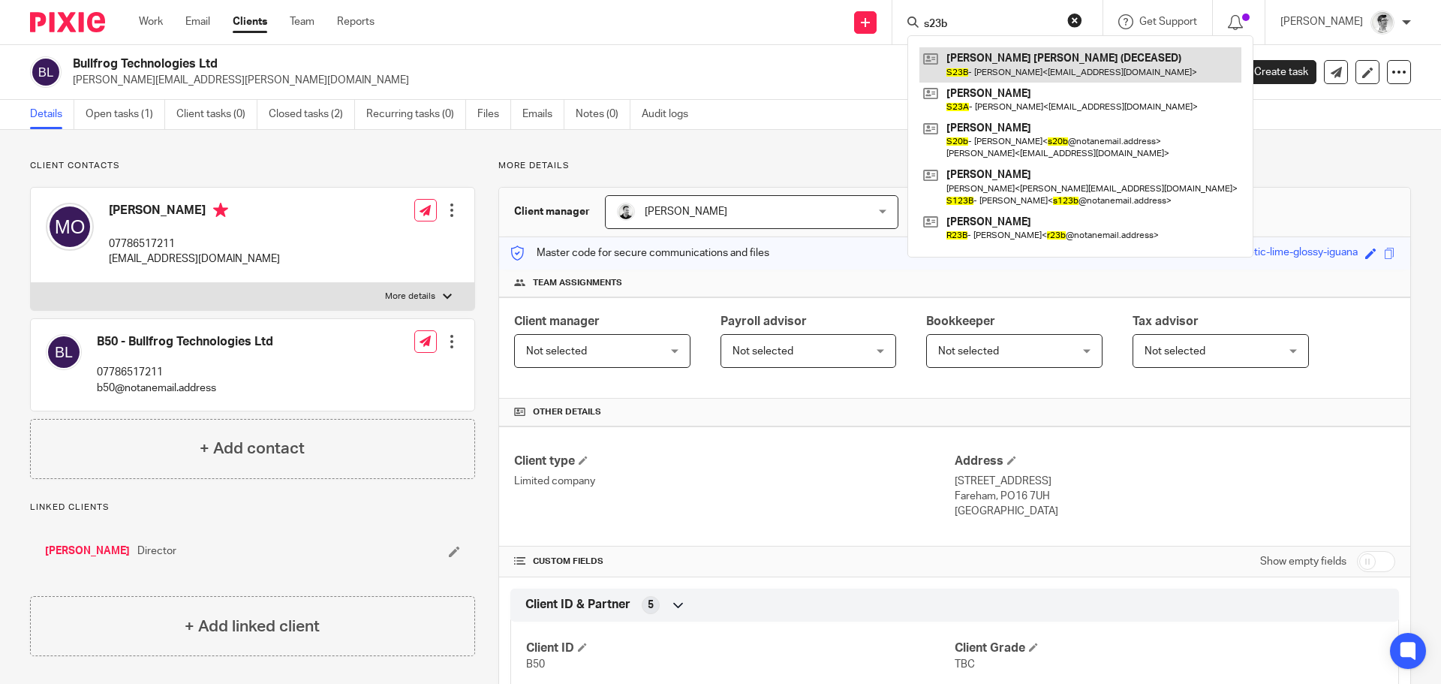
type input "s23b"
click at [1061, 62] on link at bounding box center [1081, 64] width 322 height 35
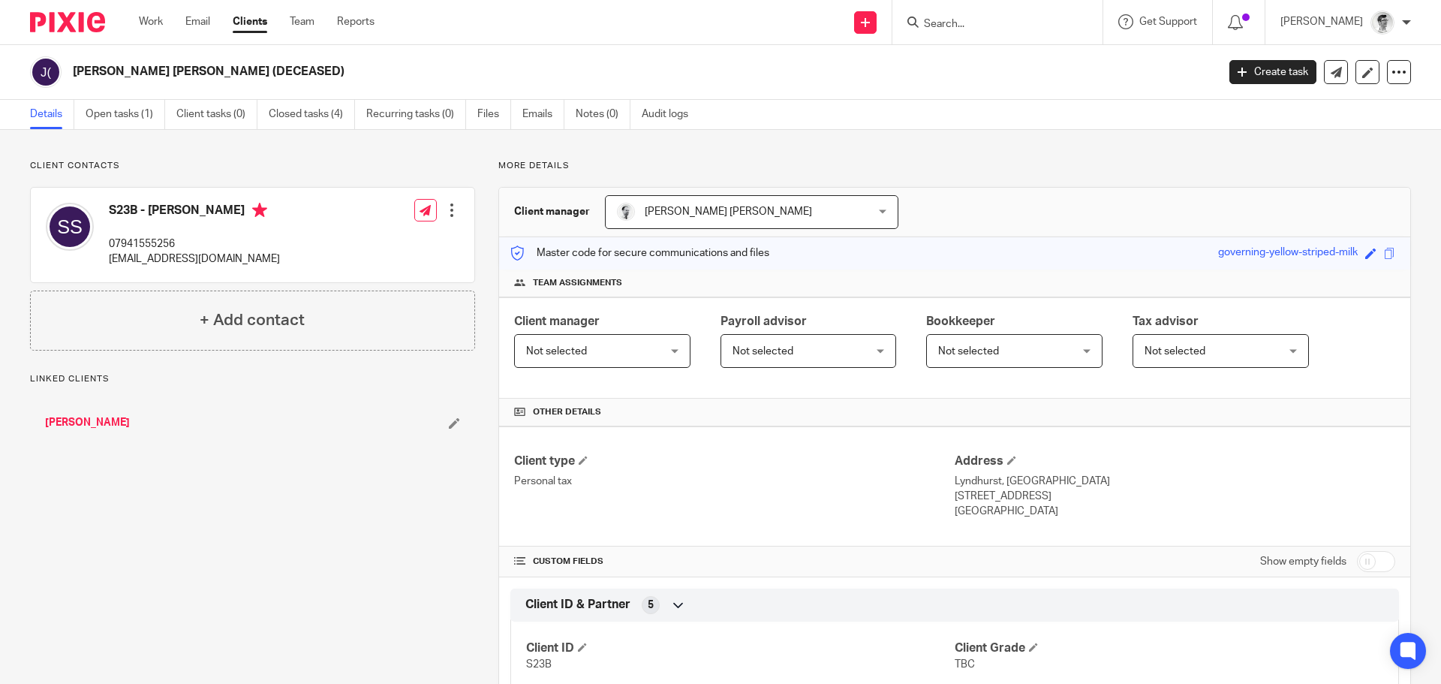
drag, startPoint x: 282, startPoint y: 71, endPoint x: 71, endPoint y: 72, distance: 211.0
click at [71, 72] on div "[PERSON_NAME] [PERSON_NAME] (DECEASED)" at bounding box center [618, 72] width 1177 height 32
copy h2 "[PERSON_NAME] [PERSON_NAME] (DECEASED)"
click at [986, 24] on input "Search" at bounding box center [990, 25] width 135 height 14
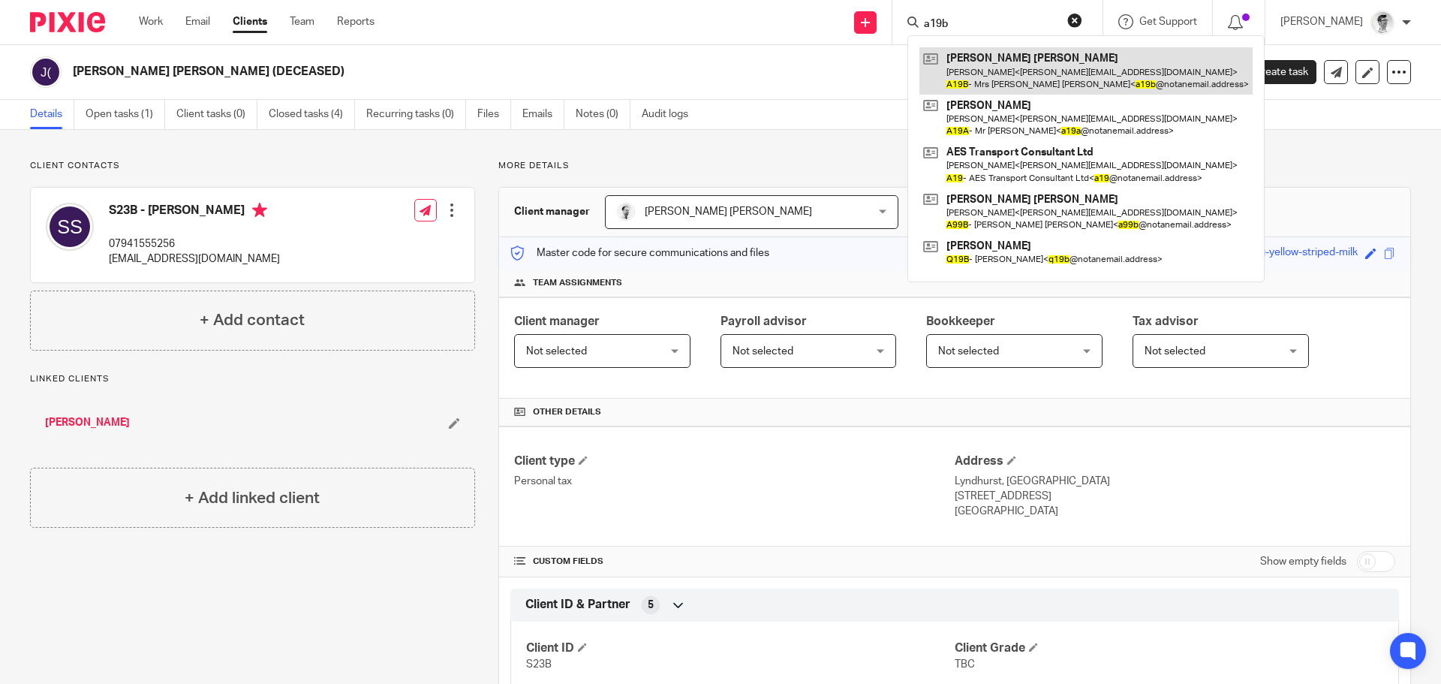
type input "a19b"
click at [1010, 56] on link at bounding box center [1086, 70] width 333 height 47
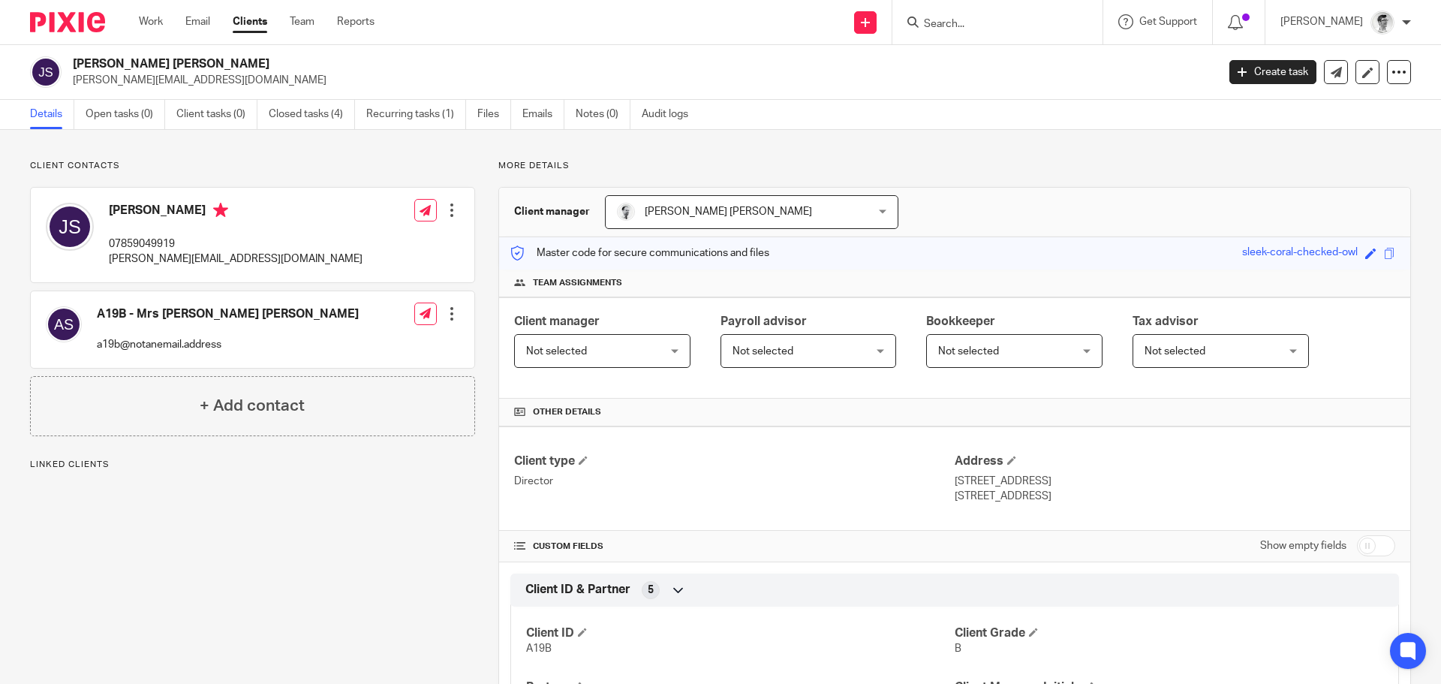
click at [70, 71] on div "[PERSON_NAME] [PERSON_NAME] [PERSON_NAME][EMAIL_ADDRESS][DOMAIN_NAME]" at bounding box center [618, 72] width 1177 height 32
click at [1015, 31] on input "Search" at bounding box center [990, 25] width 135 height 14
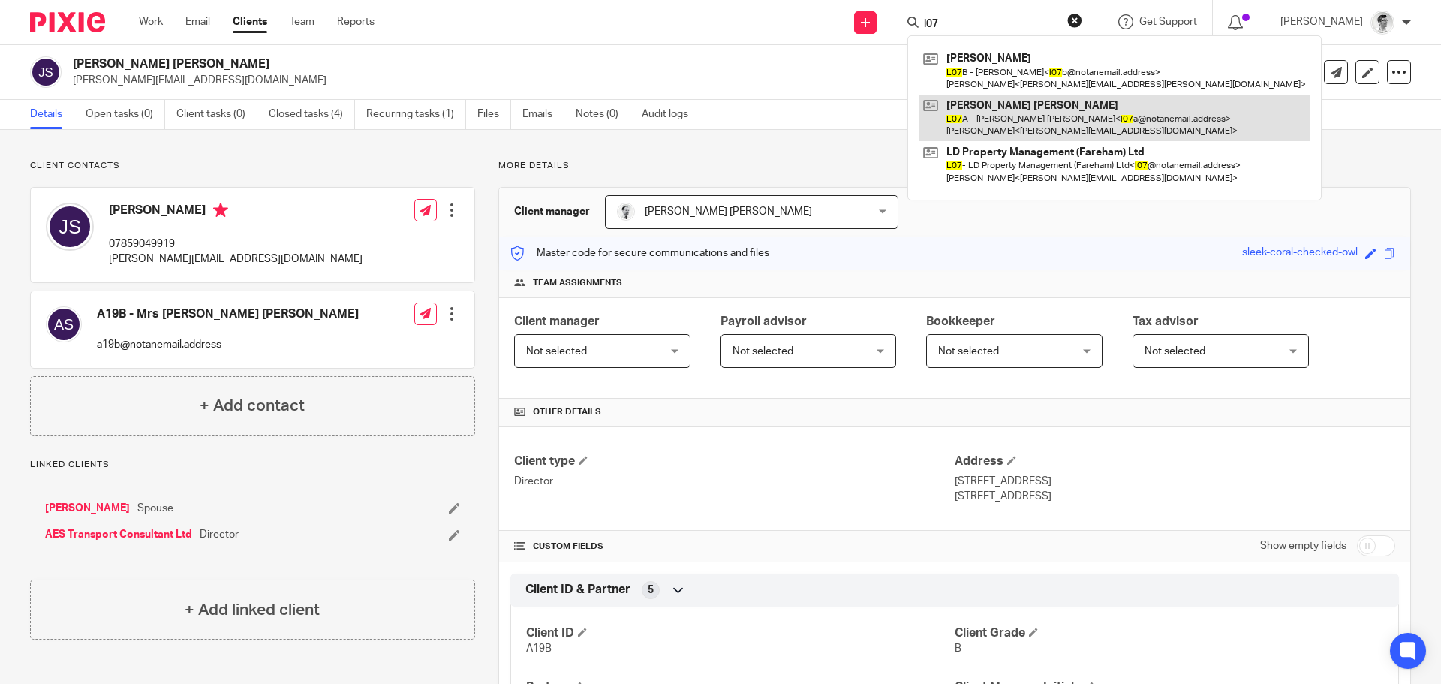
type input "l07"
click at [1052, 130] on link at bounding box center [1115, 118] width 390 height 47
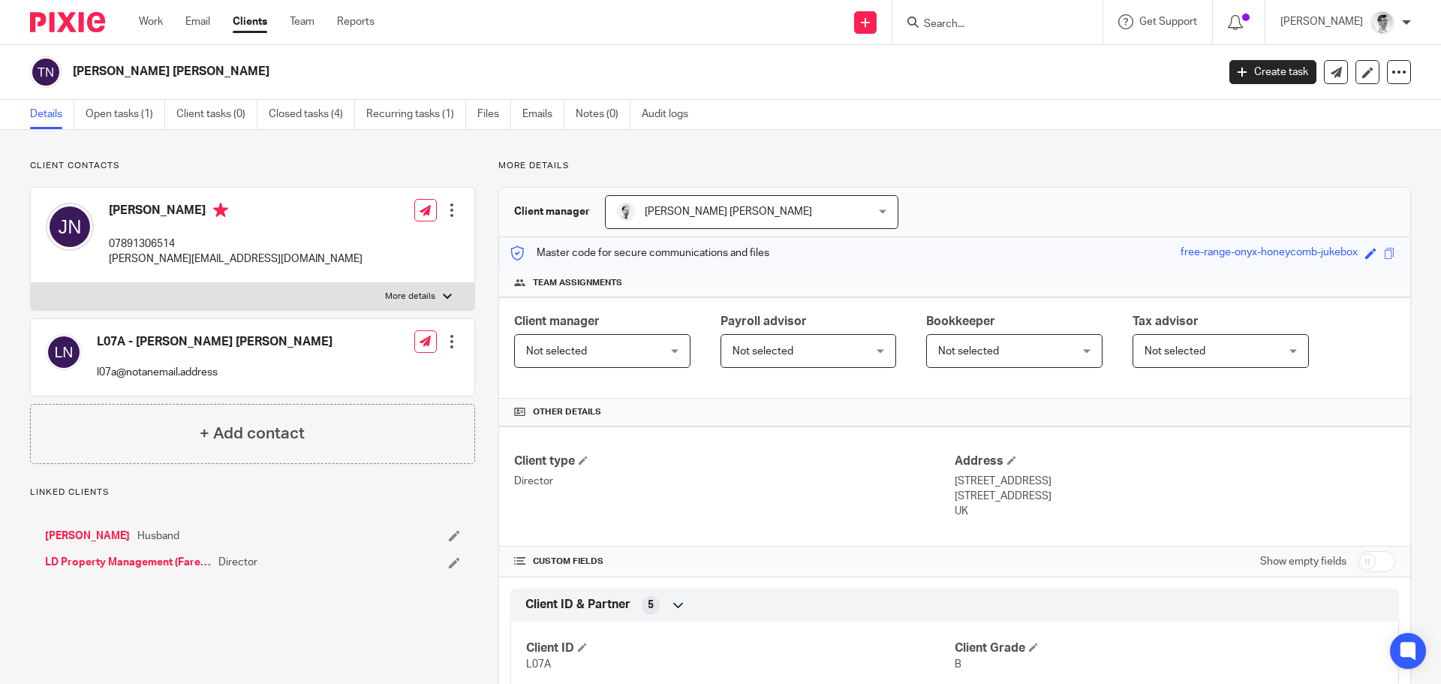
drag, startPoint x: 221, startPoint y: 80, endPoint x: 68, endPoint y: 83, distance: 153.9
click at [68, 83] on div "Terrence John Noonan" at bounding box center [618, 72] width 1177 height 32
copy h2 "Terrence John Noonan"
click at [1038, 22] on input "Search" at bounding box center [990, 25] width 135 height 14
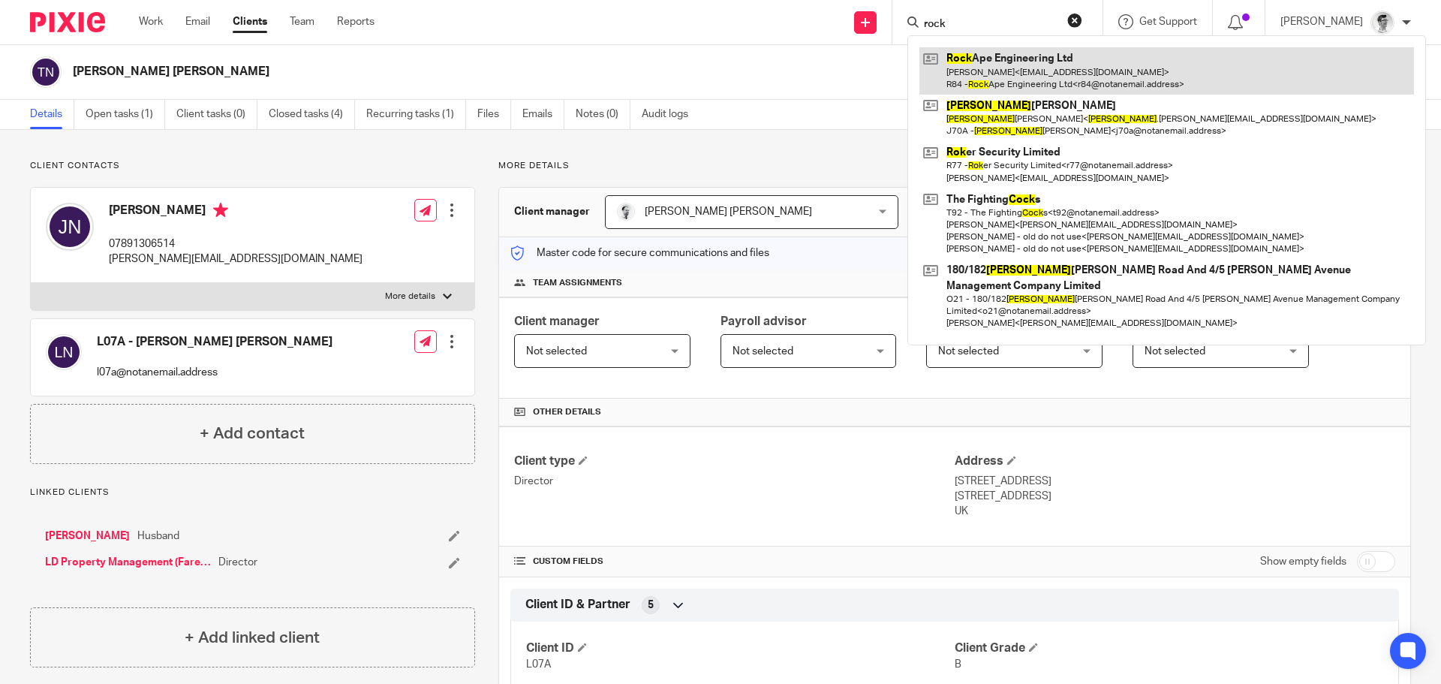
type input "rock"
click at [1019, 68] on link at bounding box center [1167, 70] width 495 height 47
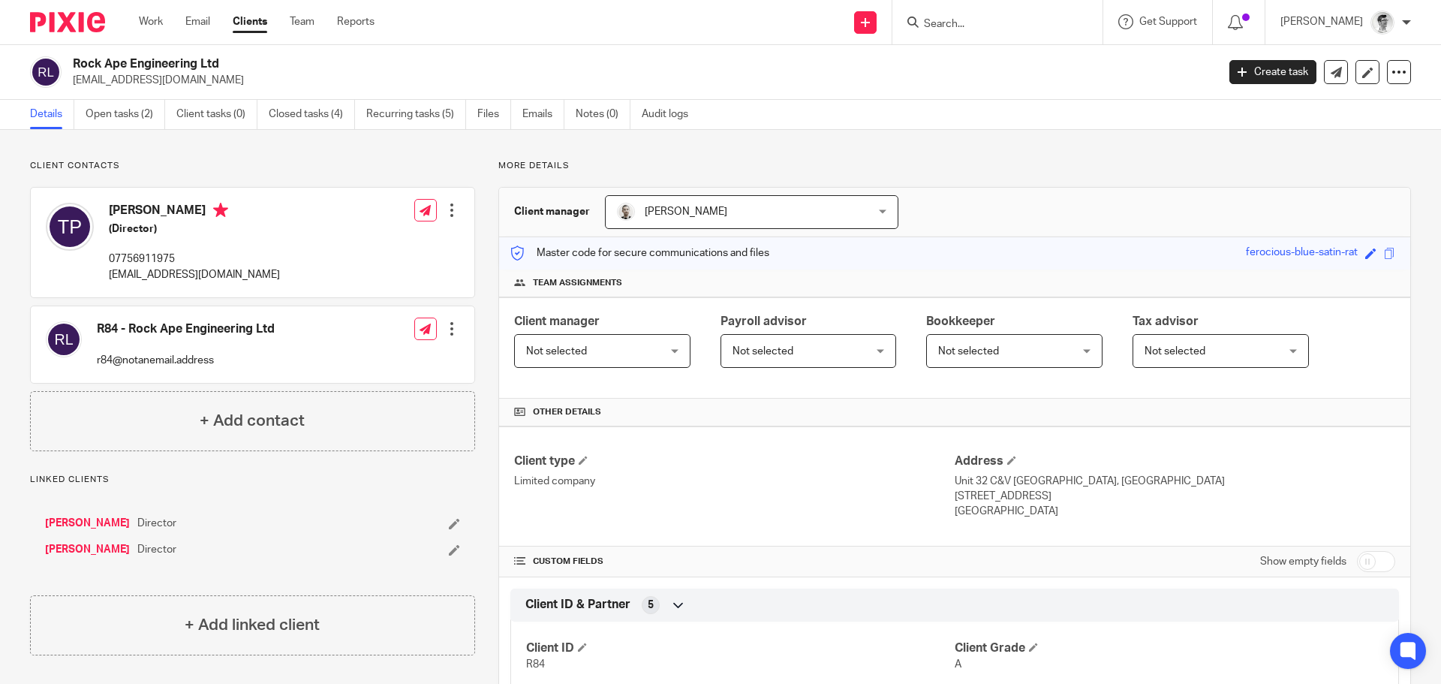
drag, startPoint x: 234, startPoint y: 67, endPoint x: 74, endPoint y: 71, distance: 160.0
click at [74, 71] on h2 "Rock Ape Engineering Ltd" at bounding box center [527, 64] width 908 height 16
copy h2 "Rock Ape Engineering Ltd"
click at [1005, 16] on form at bounding box center [1003, 22] width 160 height 19
click at [1010, 21] on input "Search" at bounding box center [990, 25] width 135 height 14
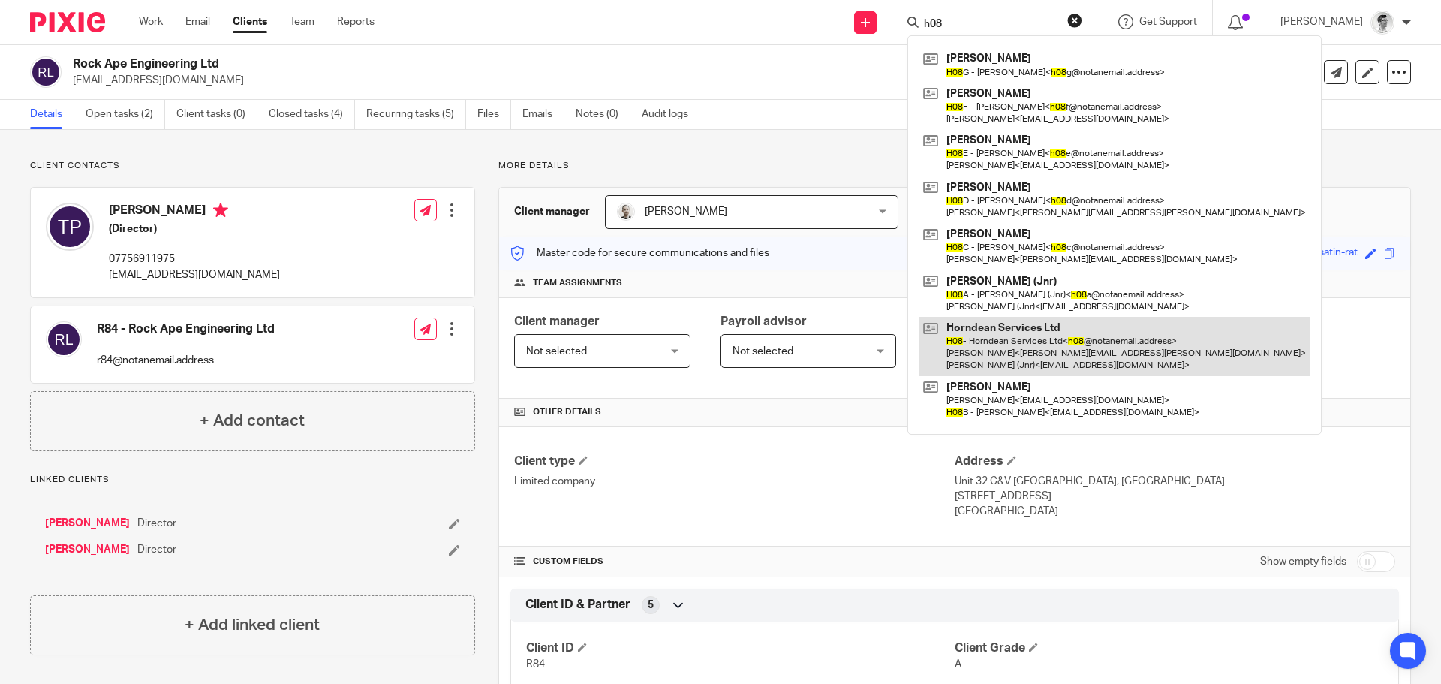
type input "h08"
click at [1026, 334] on link at bounding box center [1115, 346] width 390 height 59
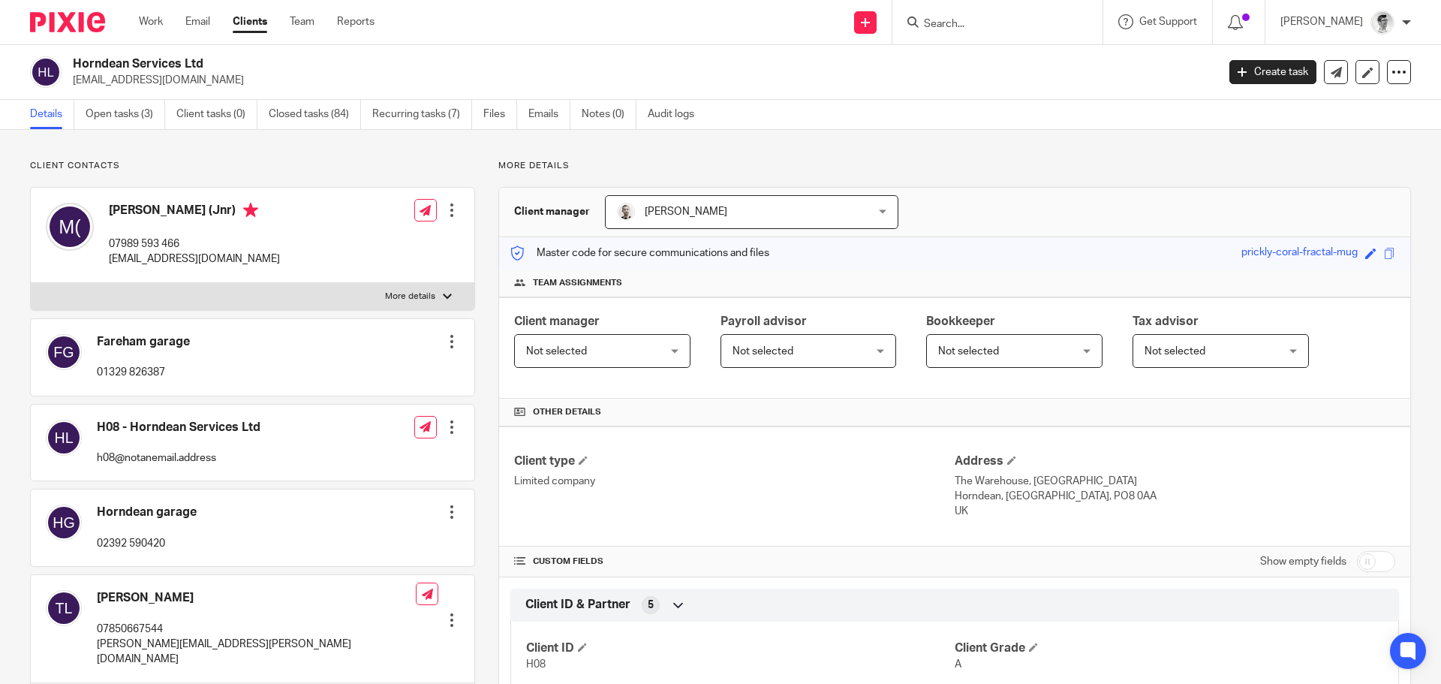
drag, startPoint x: 232, startPoint y: 61, endPoint x: 75, endPoint y: 68, distance: 157.1
click at [75, 68] on h2 "Horndean Services Ltd" at bounding box center [527, 64] width 908 height 16
copy h2 "Horndean Services Ltd"
click at [1050, 27] on input "Search" at bounding box center [990, 25] width 135 height 14
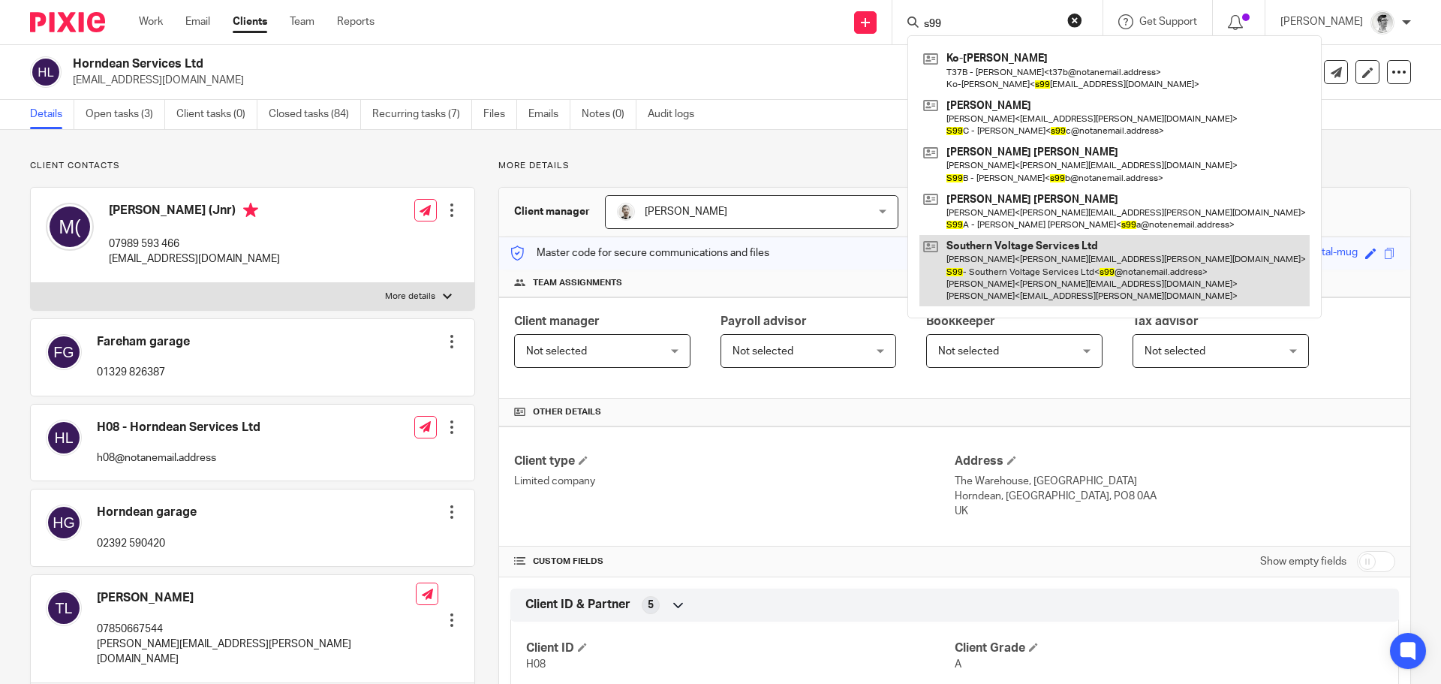
type input "s99"
click at [1043, 246] on link at bounding box center [1115, 270] width 390 height 71
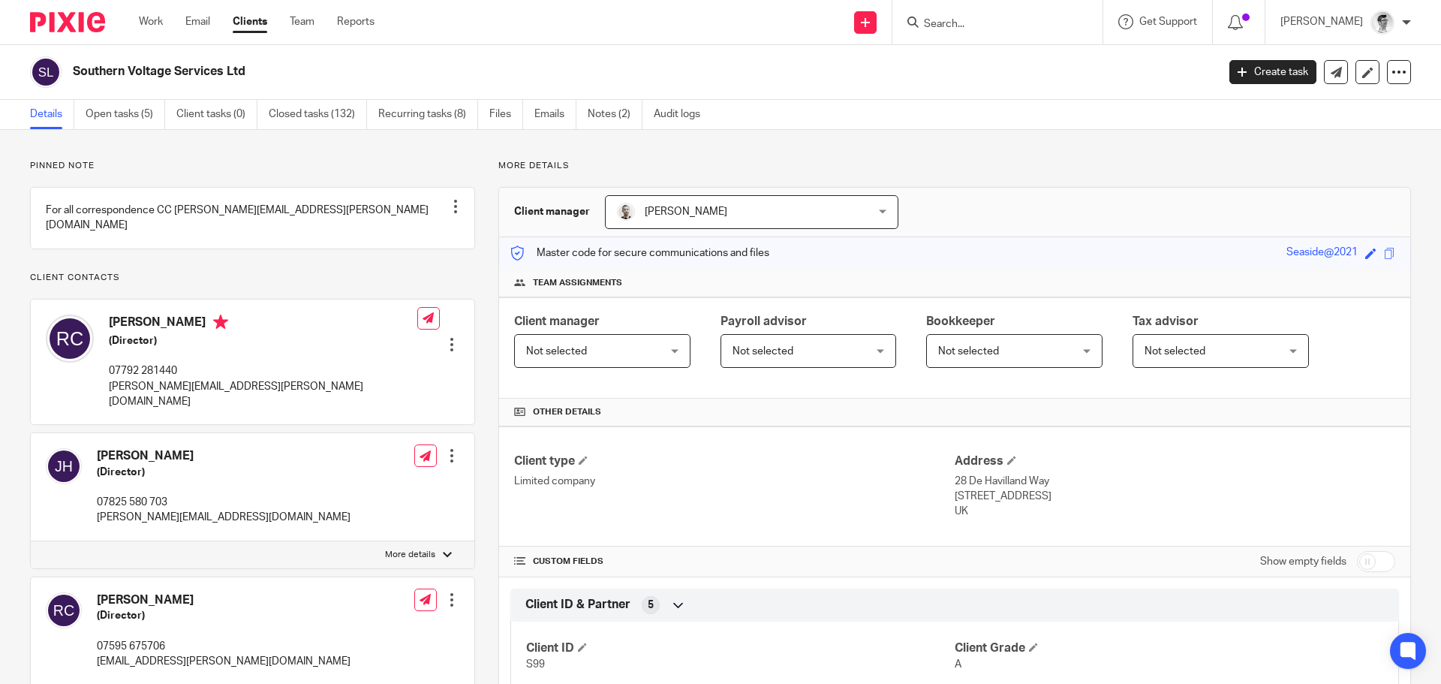
click at [71, 79] on div "Southern Voltage Services Ltd" at bounding box center [618, 72] width 1177 height 32
click at [1053, 19] on input "Search" at bounding box center [990, 25] width 135 height 14
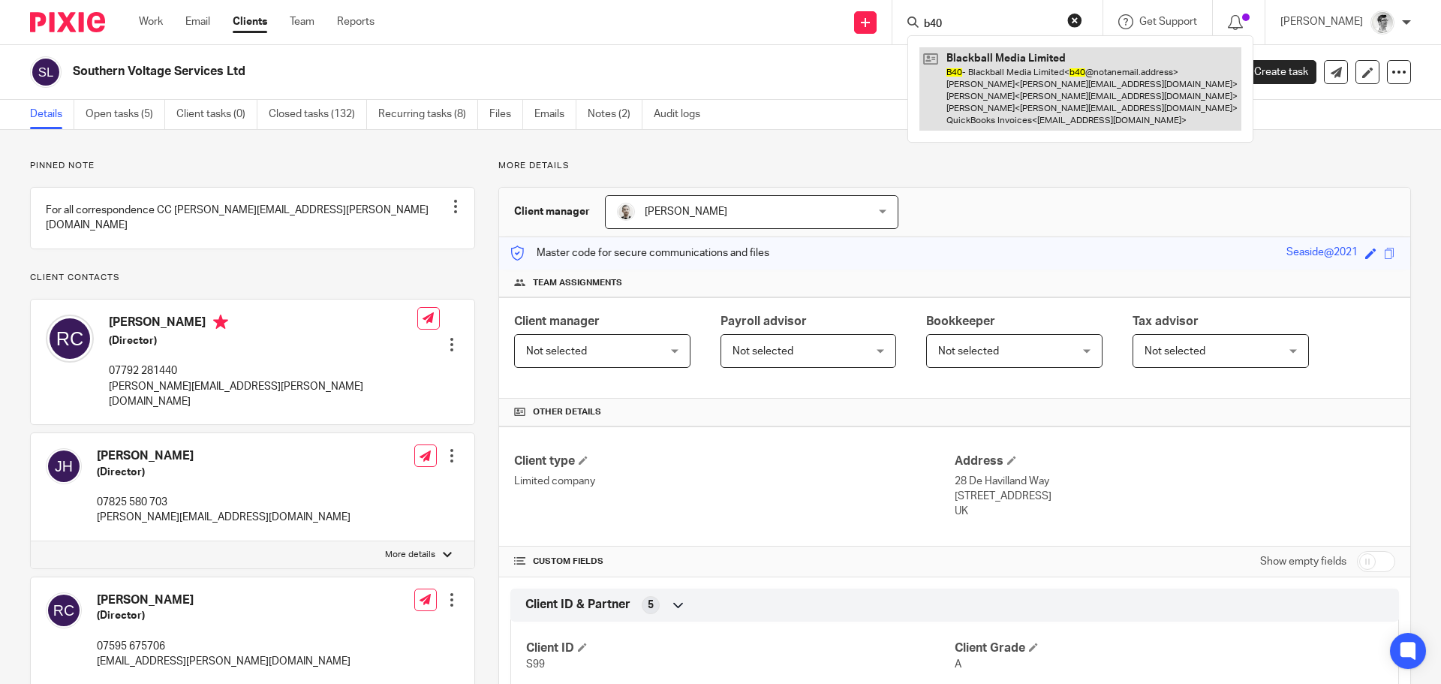
type input "b40"
click at [964, 78] on link at bounding box center [1081, 88] width 322 height 83
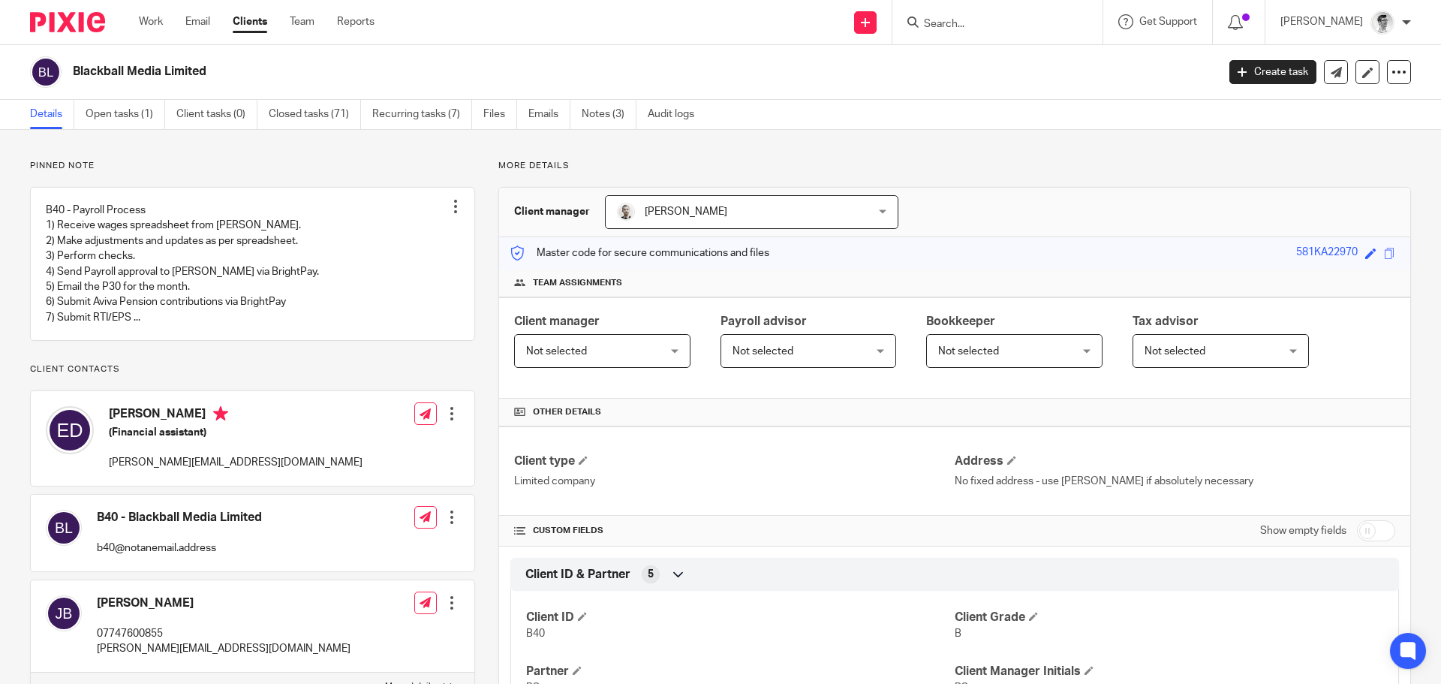
drag, startPoint x: 213, startPoint y: 71, endPoint x: 71, endPoint y: 80, distance: 142.9
click at [71, 80] on div "Blackball Media Limited" at bounding box center [618, 72] width 1177 height 32
copy h2 "Blackball Media Limited"
click at [1014, 24] on input "Search" at bounding box center [990, 25] width 135 height 14
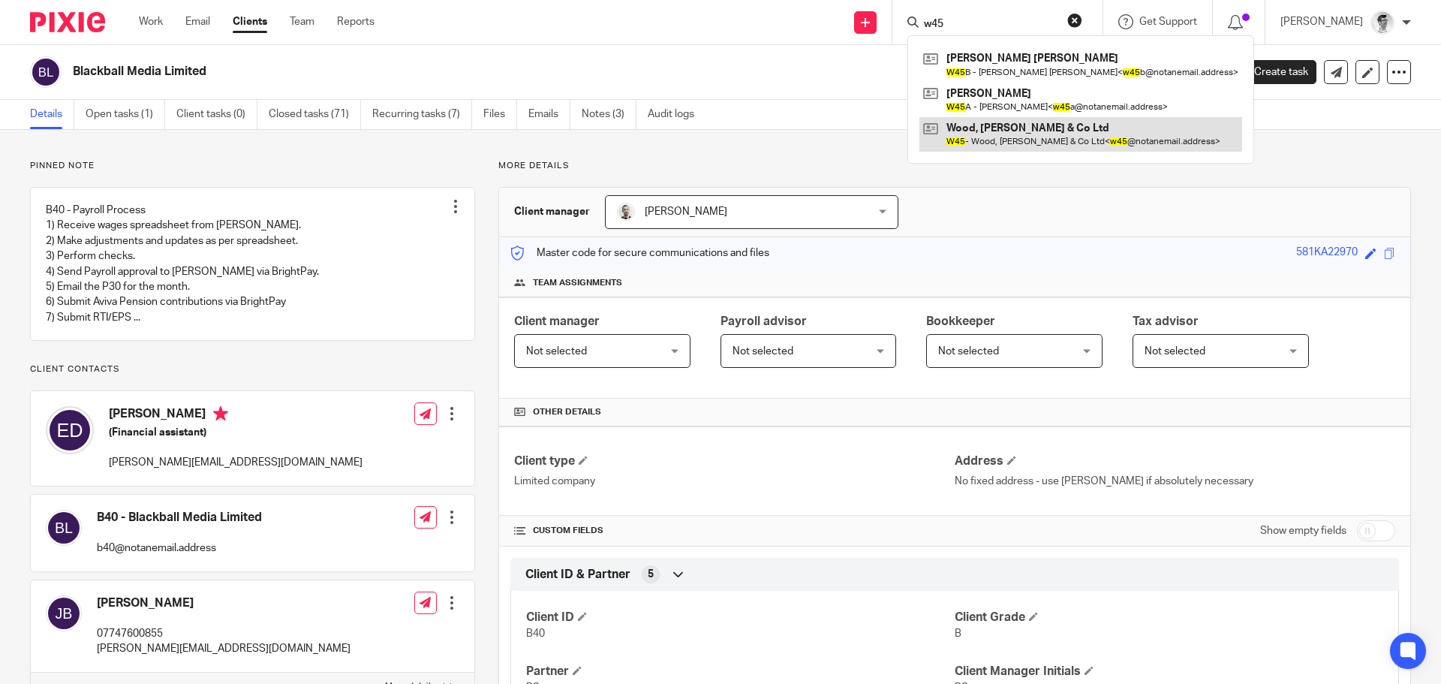
type input "w45"
click at [1021, 149] on link at bounding box center [1081, 134] width 323 height 35
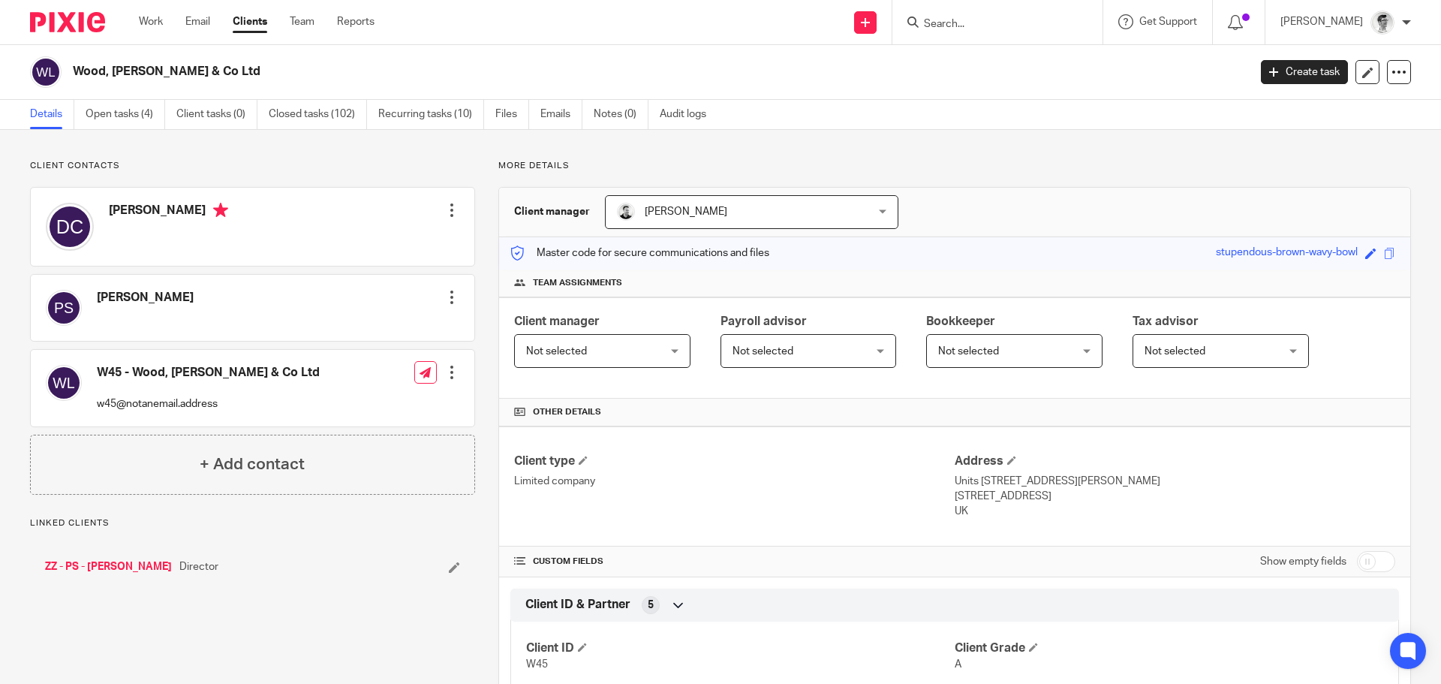
click at [71, 68] on div "Wood, [PERSON_NAME] & Co Ltd" at bounding box center [634, 72] width 1209 height 32
copy h2 "Wood, [PERSON_NAME] & Co Ltd"
click at [1038, 27] on input "Search" at bounding box center [990, 25] width 135 height 14
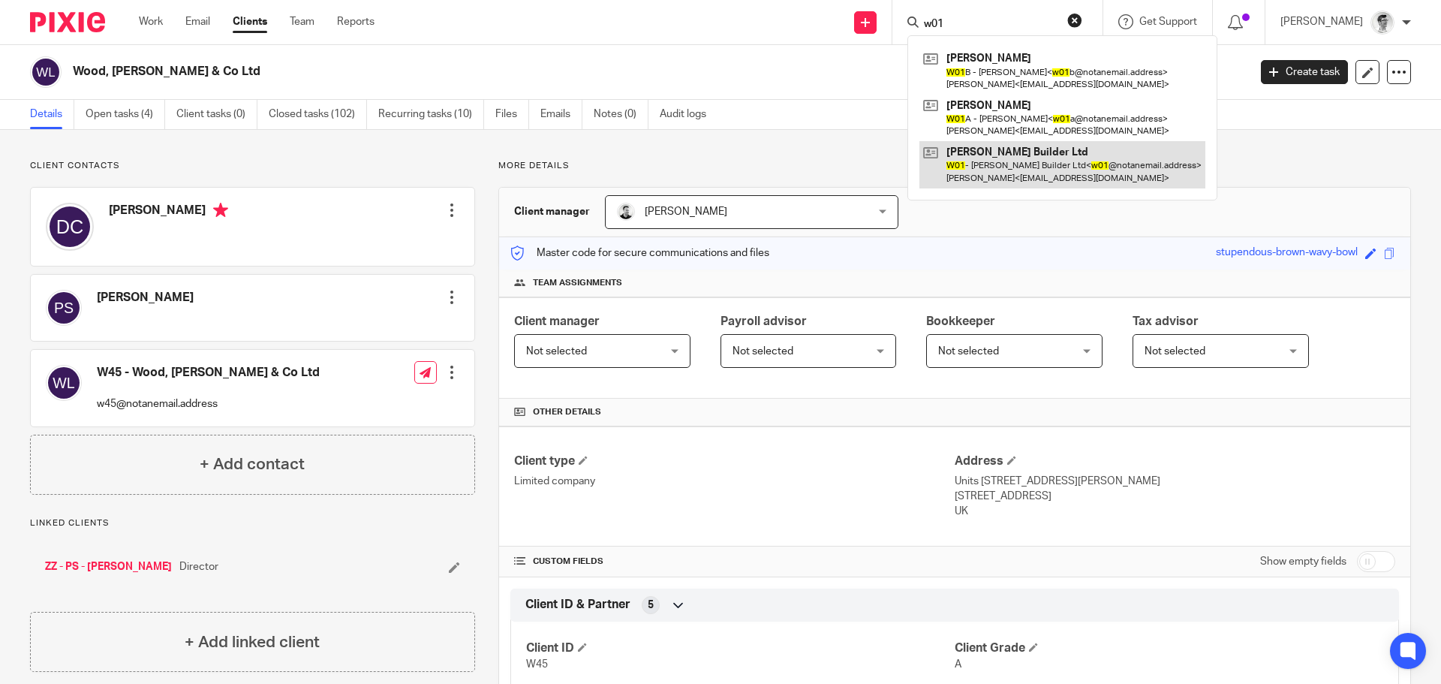
type input "w01"
click at [1017, 164] on link at bounding box center [1063, 164] width 286 height 47
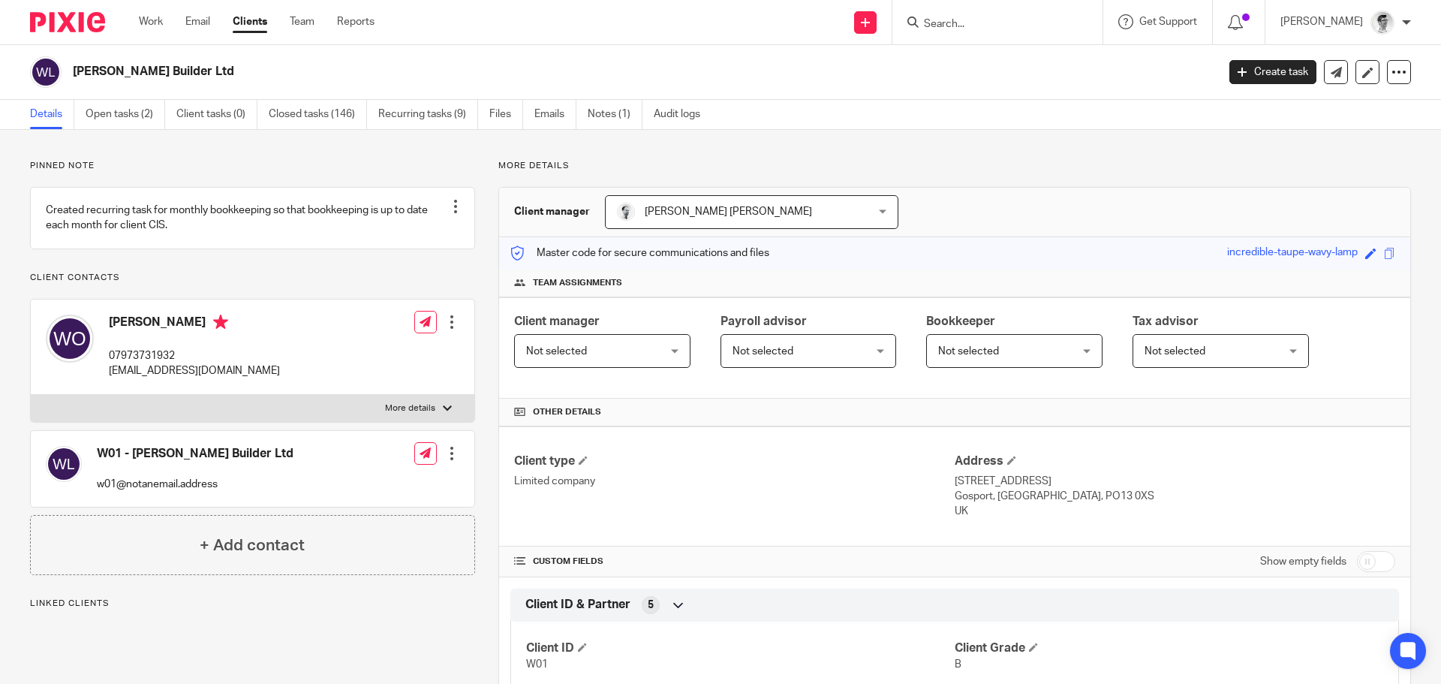
drag, startPoint x: 206, startPoint y: 74, endPoint x: 54, endPoint y: 80, distance: 151.8
click at [54, 80] on div "[PERSON_NAME] Builder Ltd" at bounding box center [618, 72] width 1177 height 32
copy div "[PERSON_NAME] Builder Ltd"
drag, startPoint x: 191, startPoint y: 82, endPoint x: 223, endPoint y: 74, distance: 32.6
click at [191, 82] on div "[PERSON_NAME] Builder Ltd" at bounding box center [618, 72] width 1177 height 32
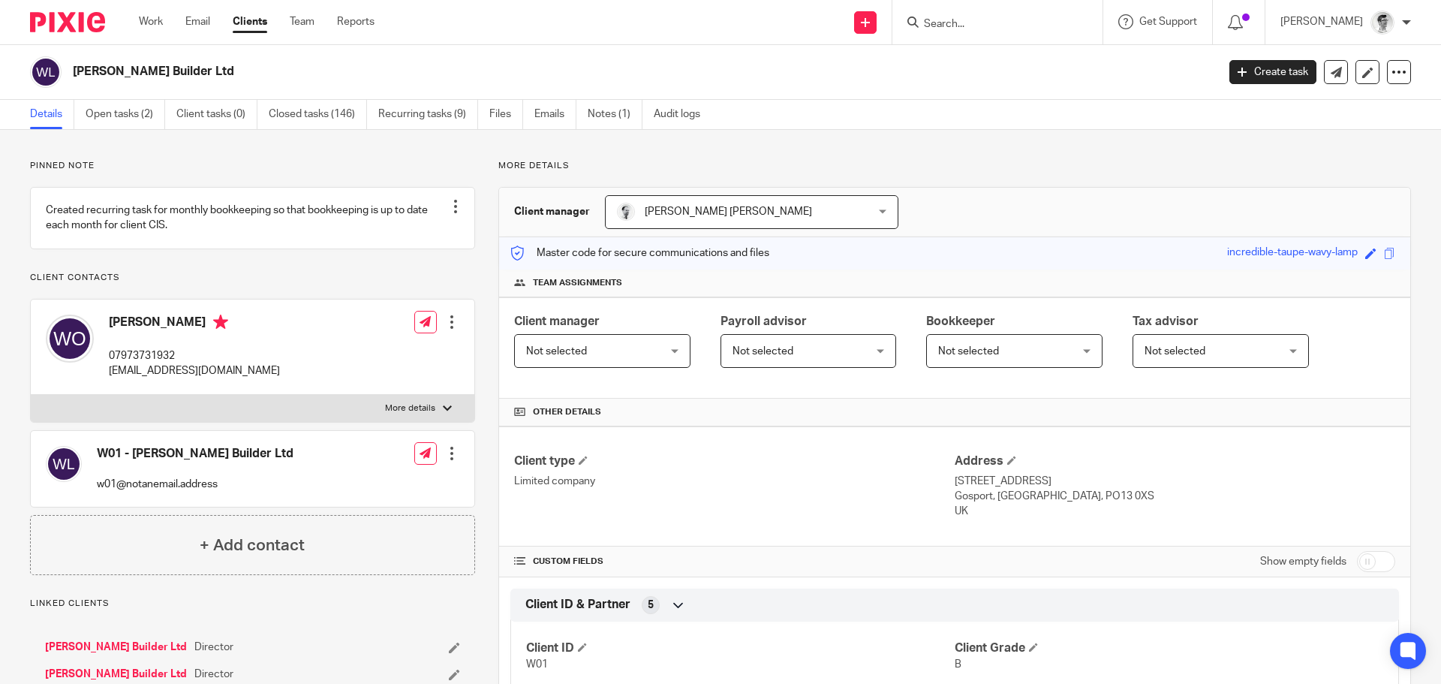
drag, startPoint x: 203, startPoint y: 74, endPoint x: 77, endPoint y: 83, distance: 125.7
click at [70, 82] on div "[PERSON_NAME] Builder Ltd" at bounding box center [618, 72] width 1177 height 32
copy h2 "[PERSON_NAME] Builder Ltd"
